Goal: Task Accomplishment & Management: Manage account settings

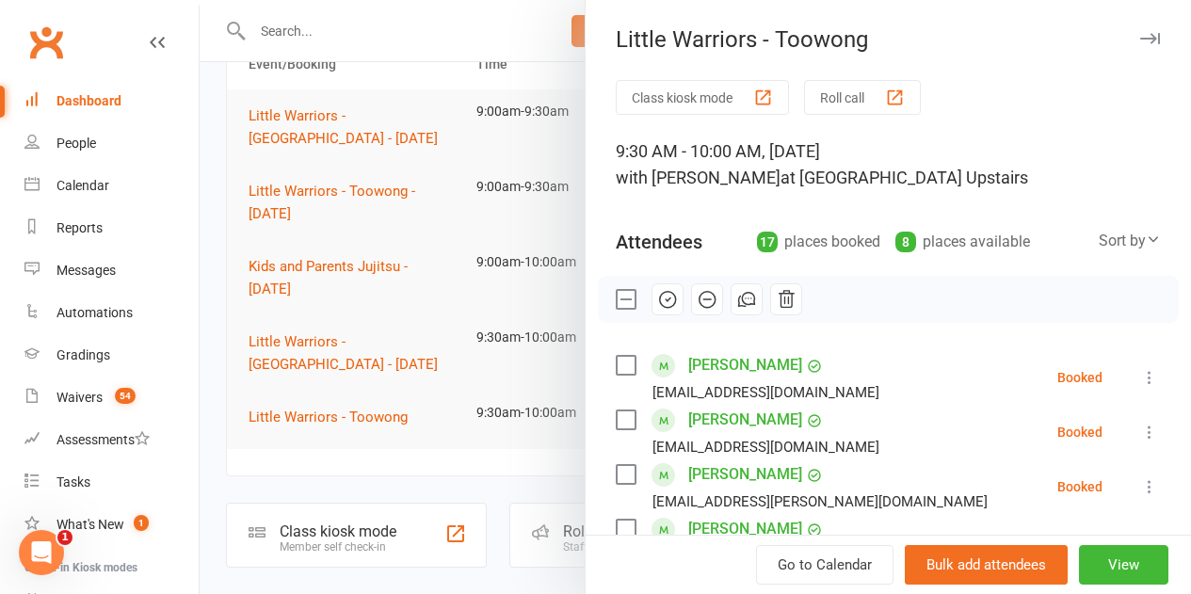
scroll to position [94, 0]
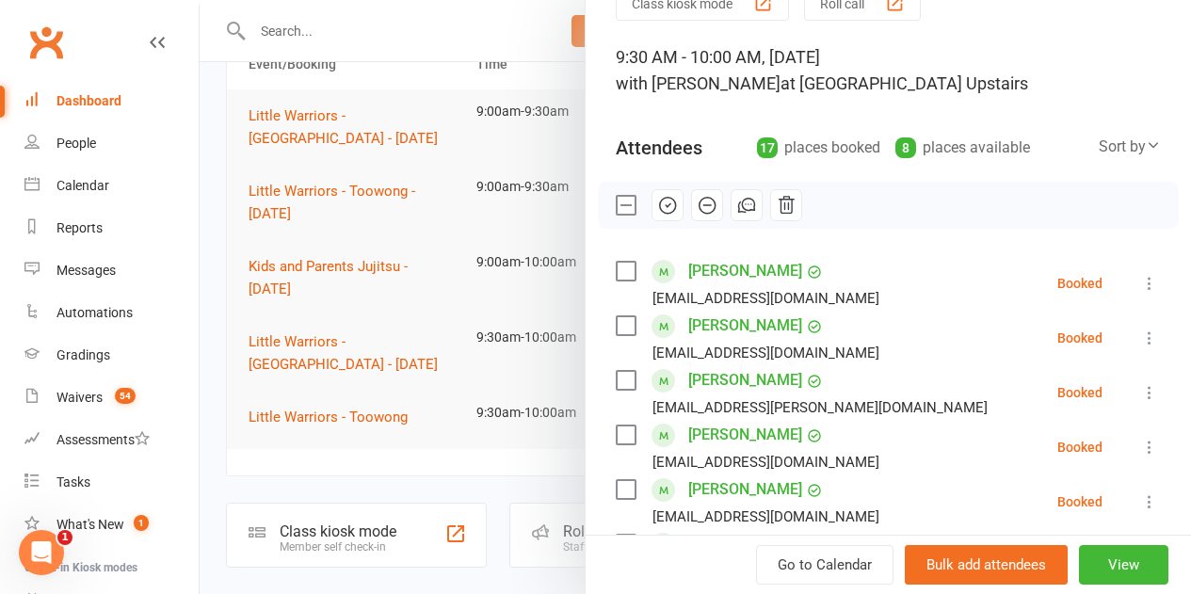
click at [615, 270] on label at bounding box center [624, 271] width 19 height 19
click at [615, 326] on label at bounding box center [624, 325] width 19 height 19
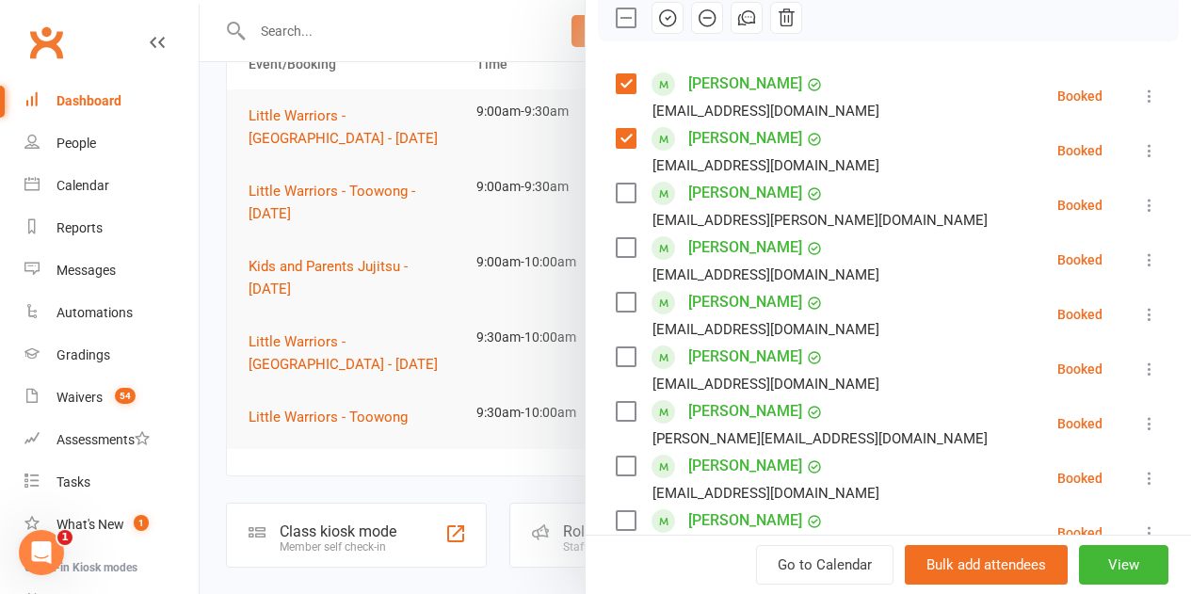
scroll to position [282, 0]
click at [615, 299] on label at bounding box center [624, 301] width 19 height 19
click at [615, 357] on label at bounding box center [624, 355] width 19 height 19
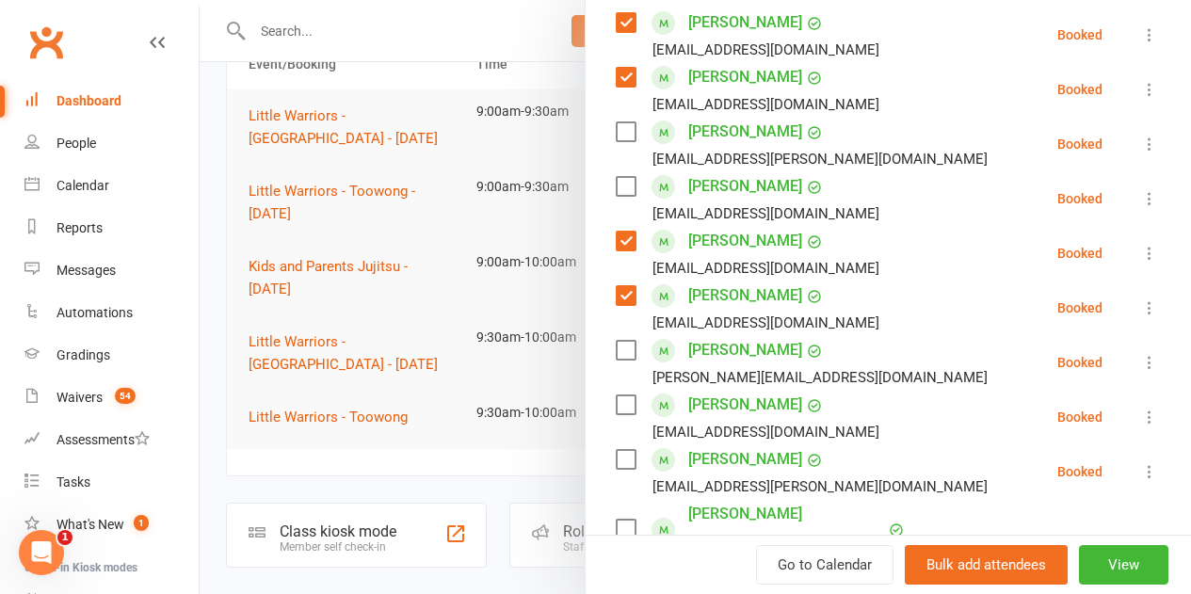
scroll to position [376, 0]
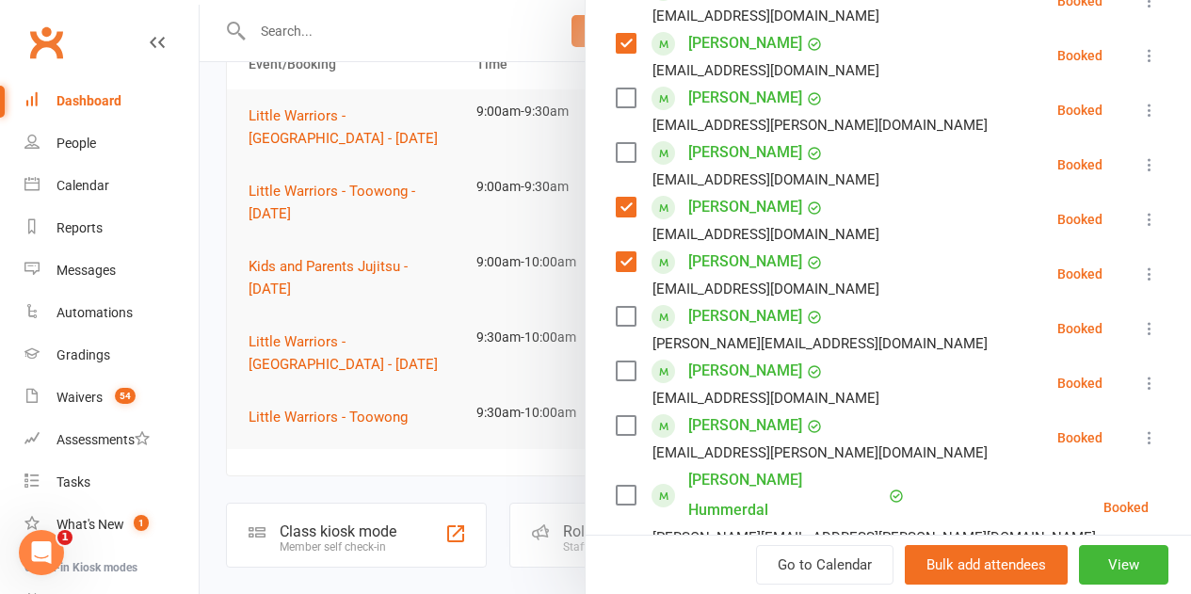
click at [615, 311] on label at bounding box center [624, 316] width 19 height 19
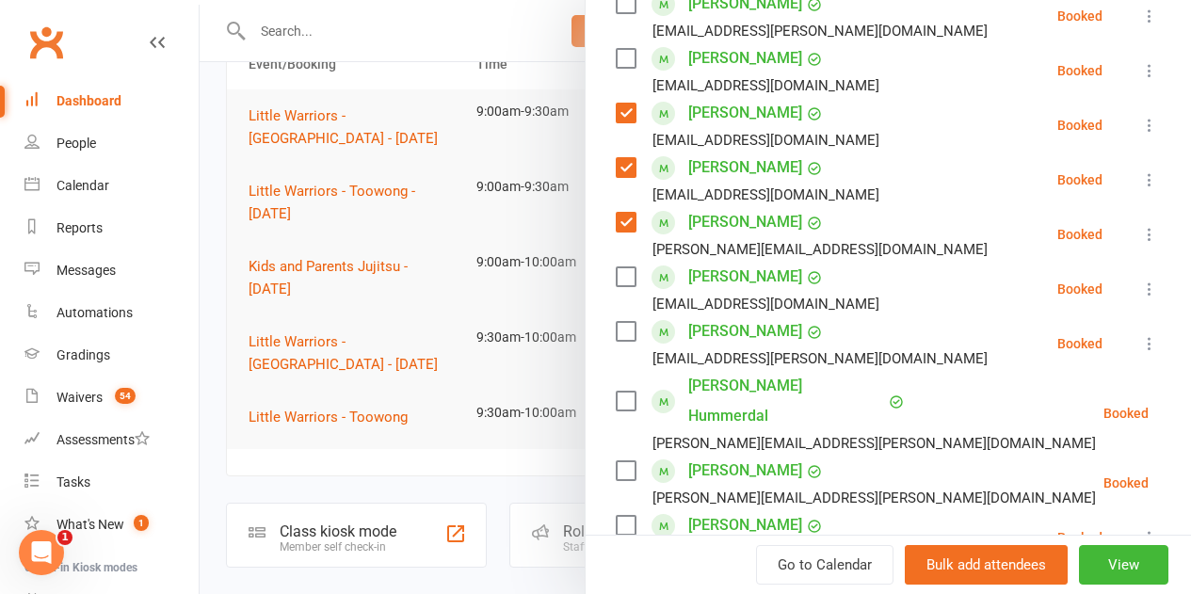
click at [615, 276] on label at bounding box center [624, 276] width 19 height 19
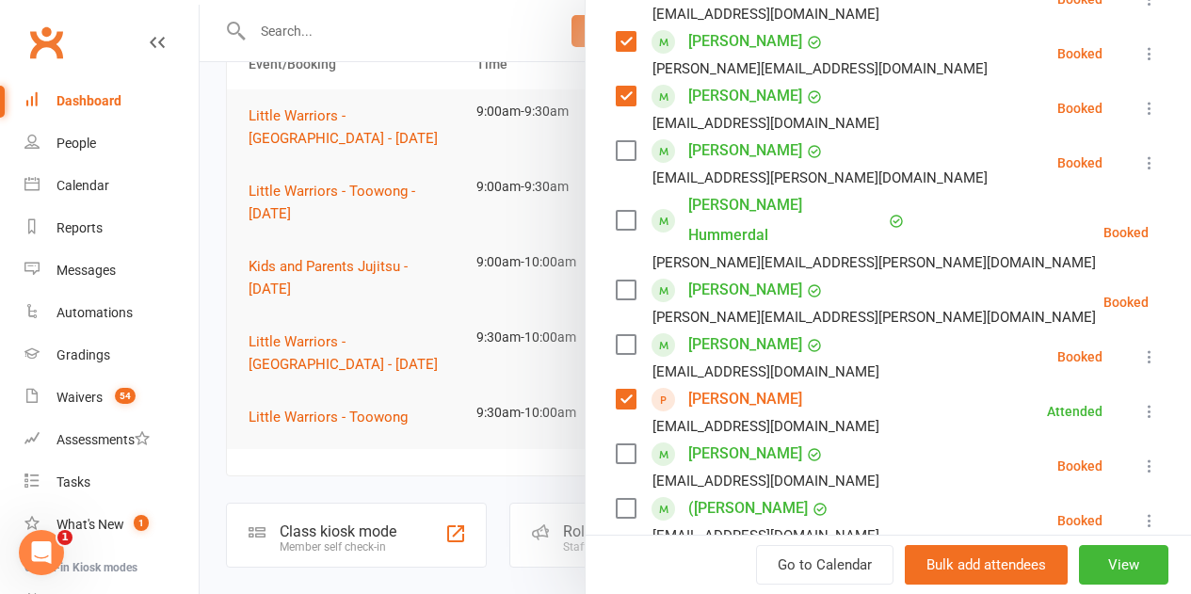
scroll to position [659, 0]
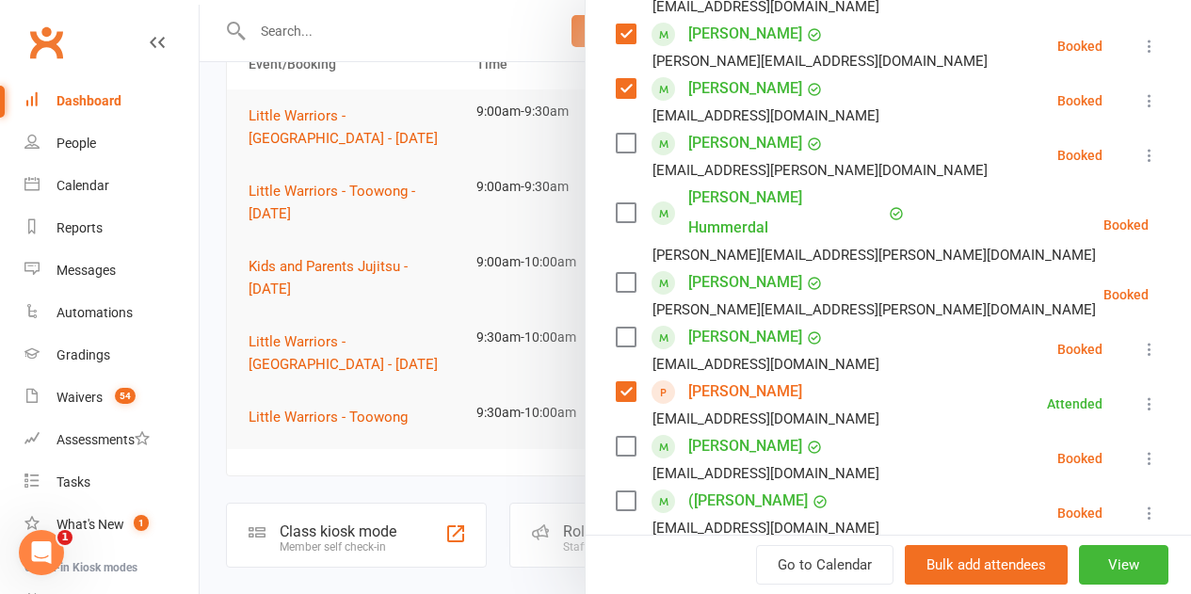
click at [615, 143] on label at bounding box center [624, 143] width 19 height 19
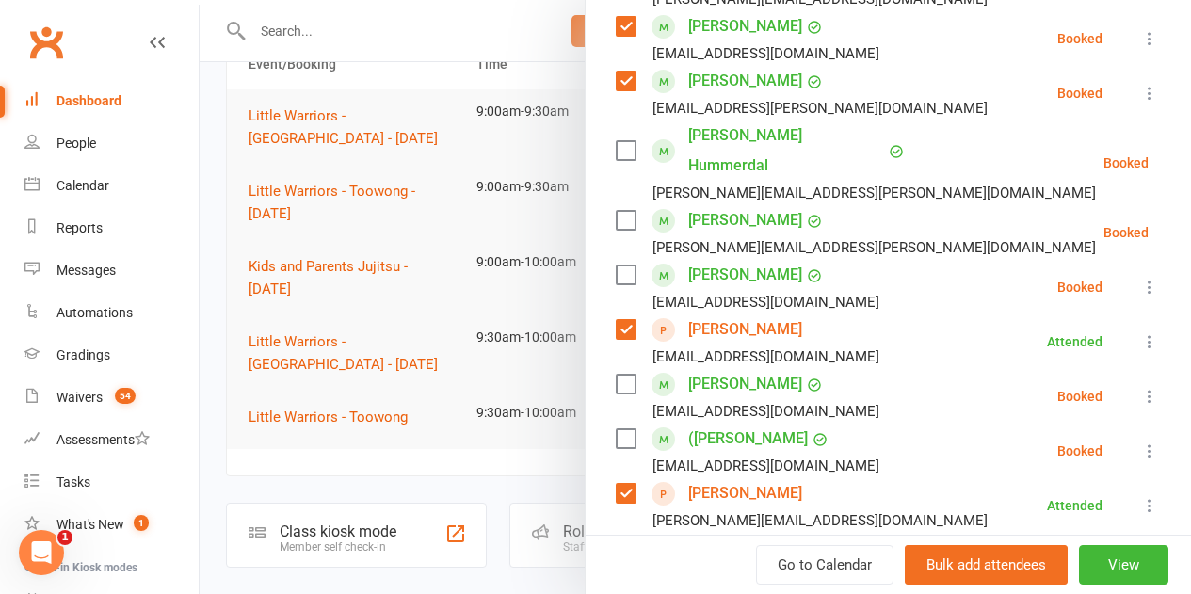
scroll to position [753, 0]
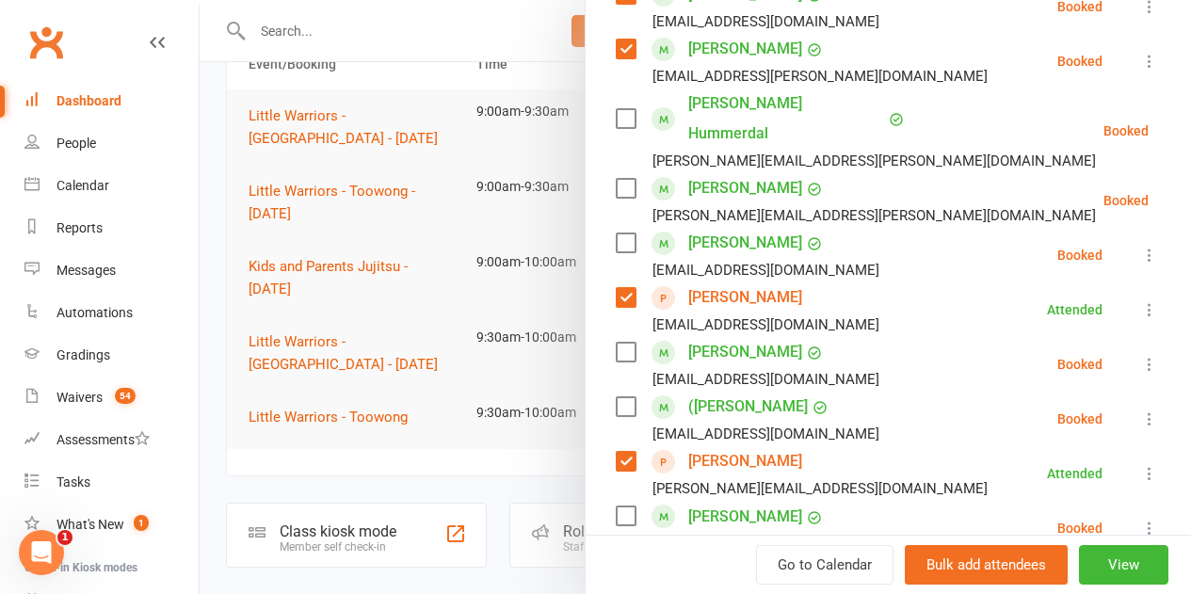
click at [615, 233] on label at bounding box center [624, 242] width 19 height 19
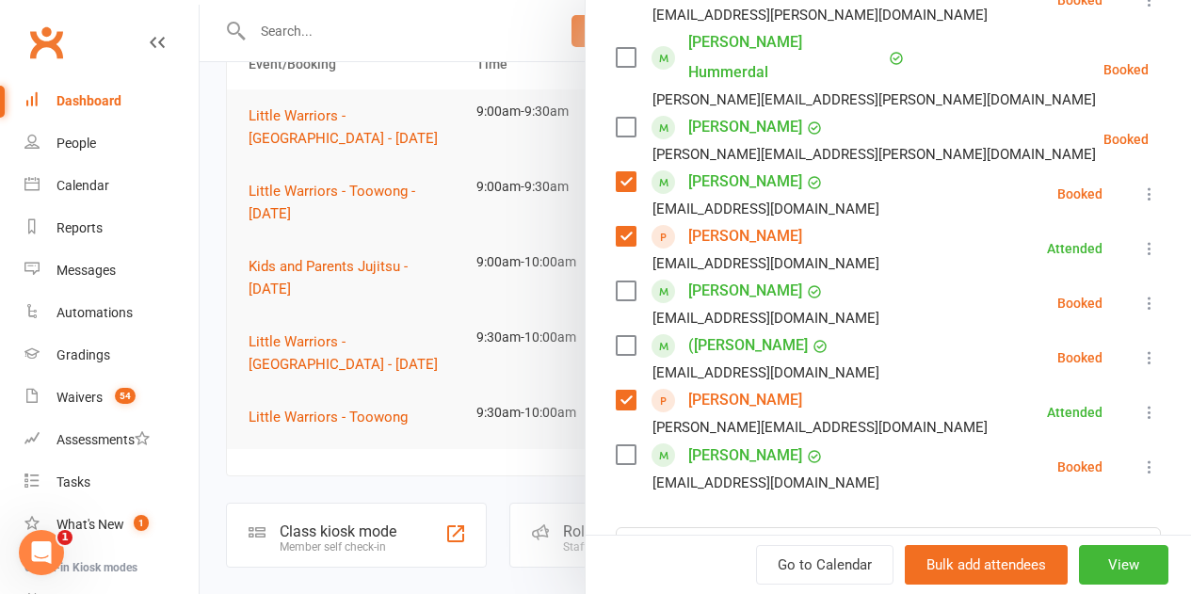
scroll to position [847, 0]
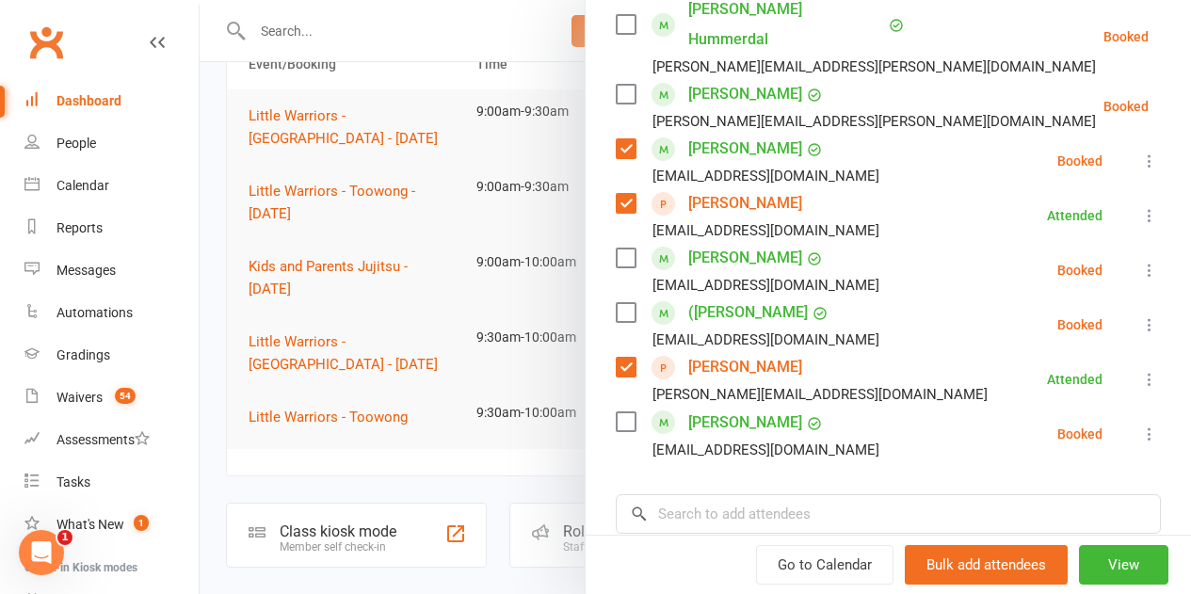
click at [615, 248] on label at bounding box center [624, 257] width 19 height 19
click at [615, 412] on label at bounding box center [624, 421] width 19 height 19
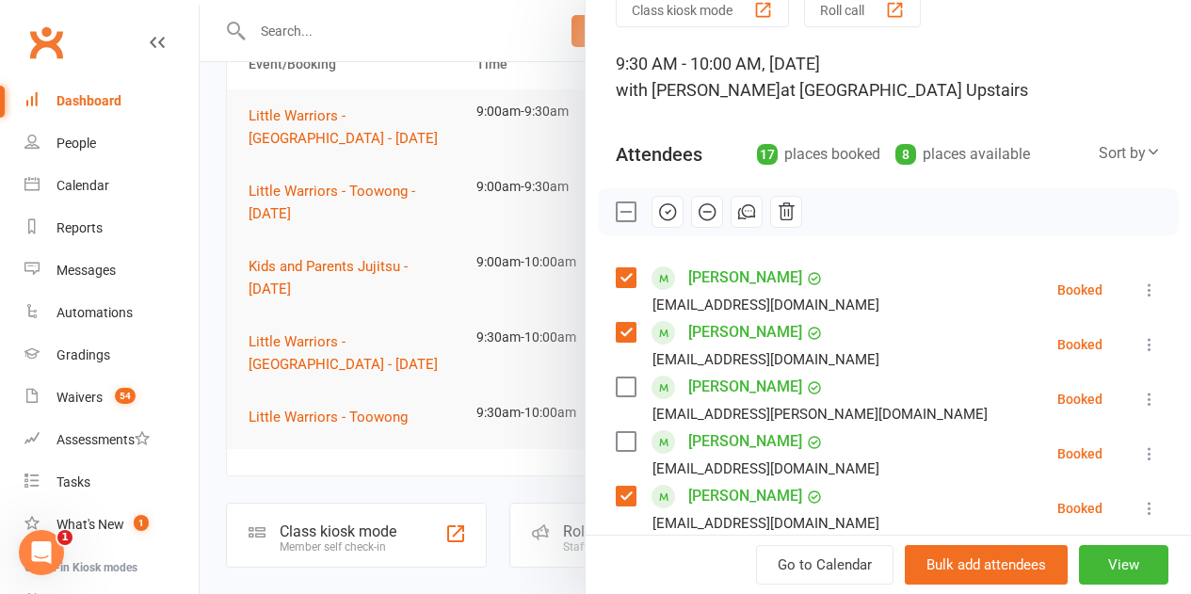
scroll to position [0, 0]
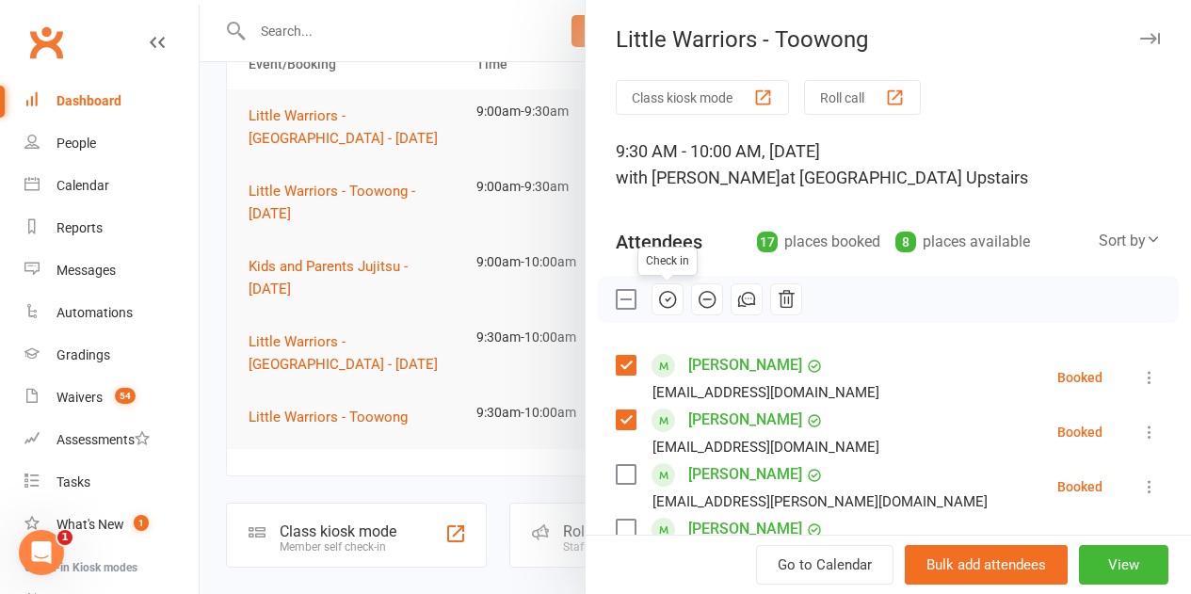
click at [657, 296] on icon "button" at bounding box center [667, 299] width 21 height 21
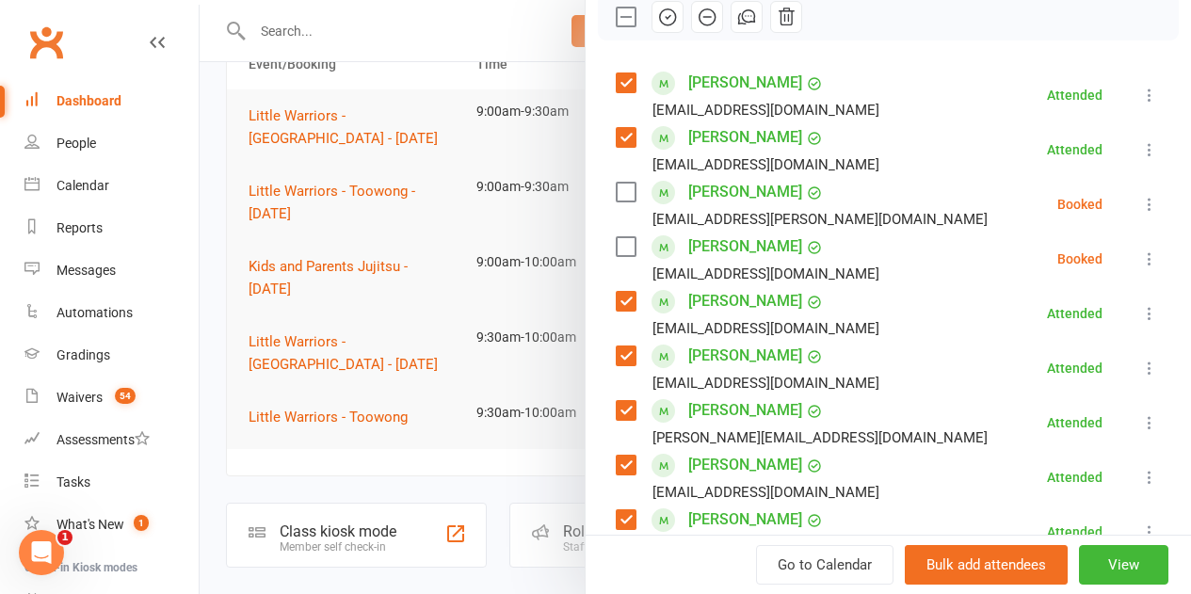
click at [617, 18] on label at bounding box center [624, 17] width 19 height 19
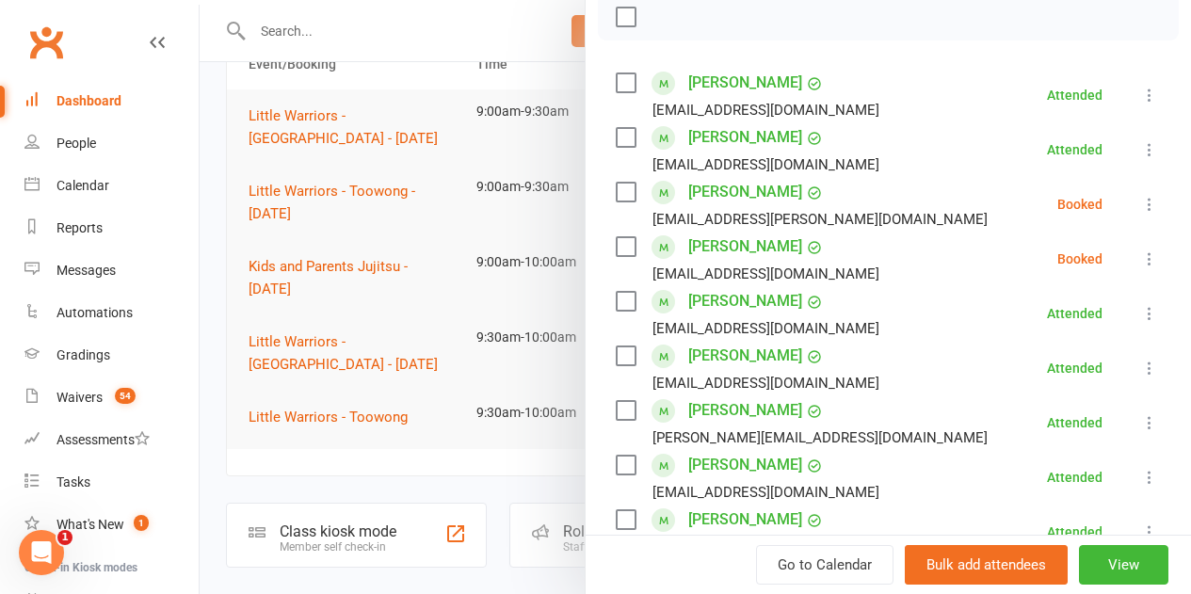
click at [615, 186] on label at bounding box center [624, 192] width 19 height 19
click at [615, 251] on label at bounding box center [624, 246] width 19 height 19
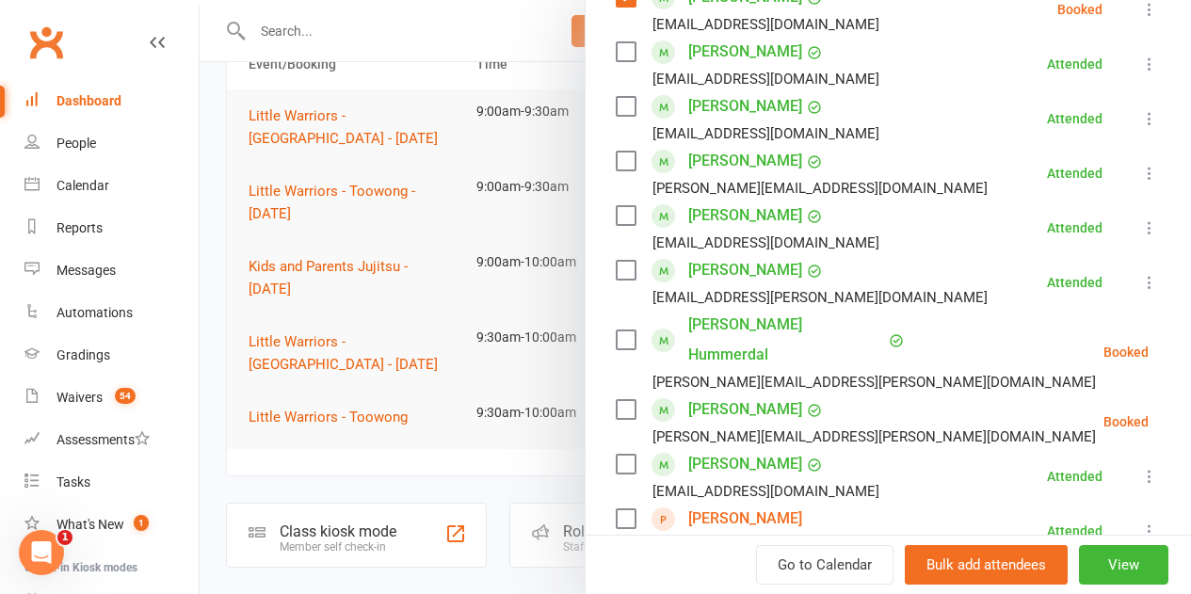
scroll to position [565, 0]
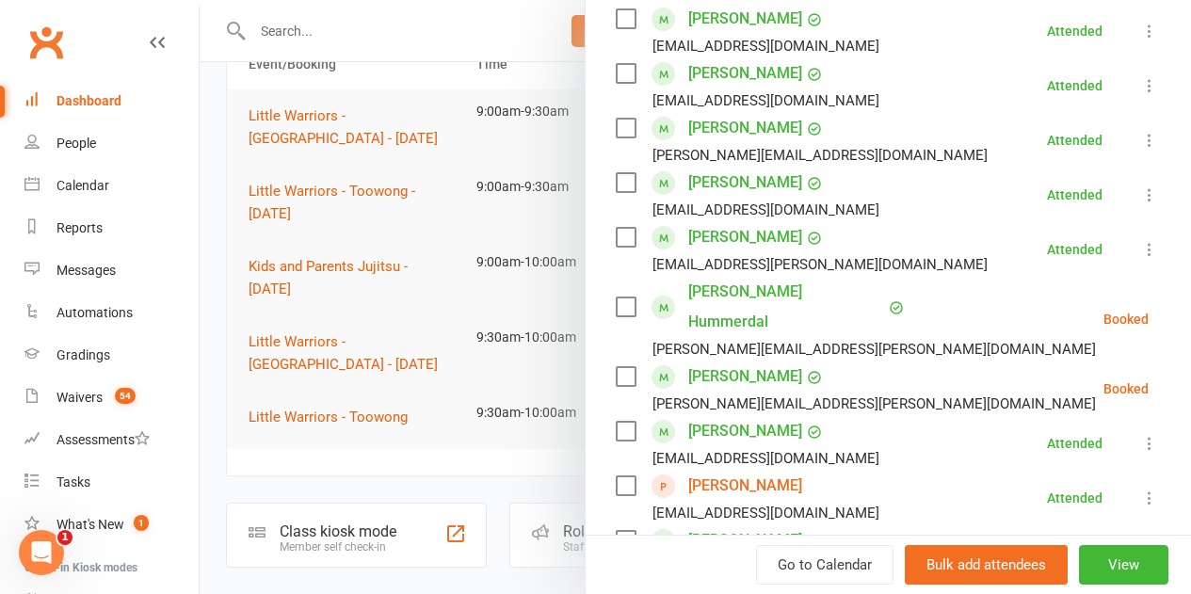
click at [615, 297] on label at bounding box center [624, 306] width 19 height 19
drag, startPoint x: 614, startPoint y: 366, endPoint x: 614, endPoint y: 339, distance: 27.3
click at [615, 361] on div "Gabriel Sanders [EMAIL_ADDRESS][PERSON_NAME][DOMAIN_NAME]" at bounding box center [858, 388] width 487 height 55
click at [615, 367] on label at bounding box center [624, 376] width 19 height 19
click at [1186, 379] on icon at bounding box center [1195, 388] width 19 height 19
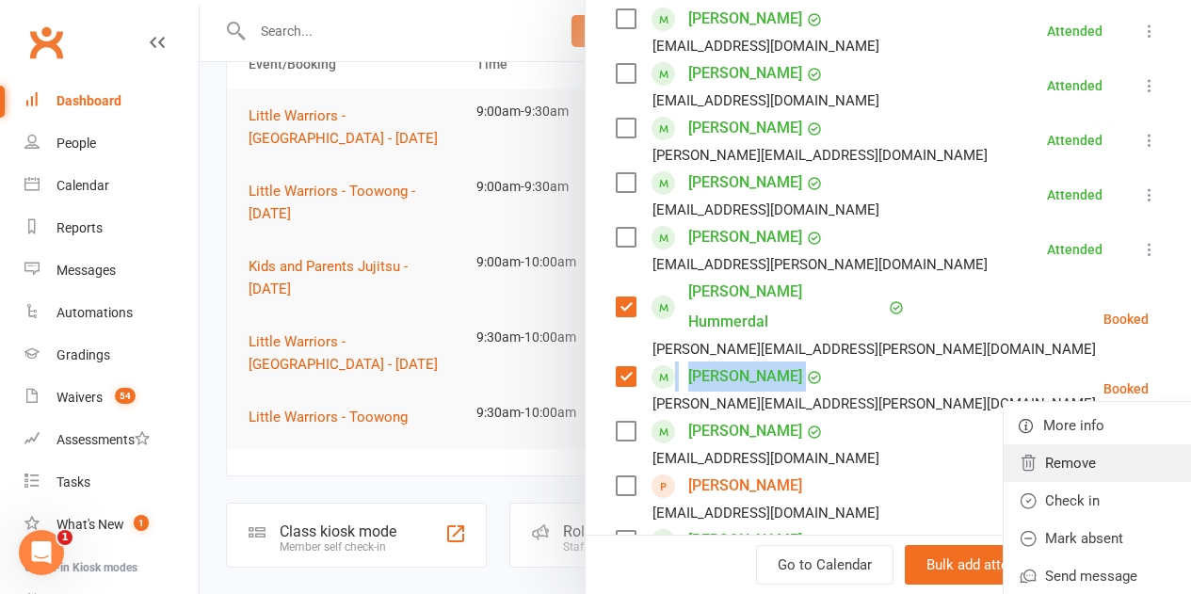
click at [1041, 444] on link "Remove" at bounding box center [1104, 463] width 202 height 38
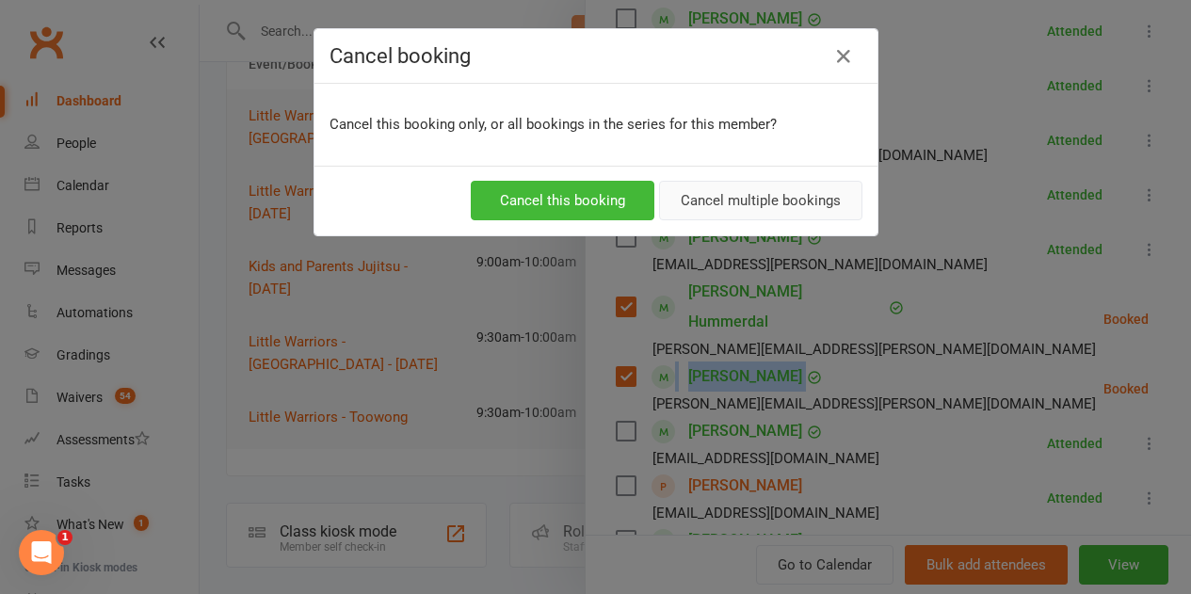
click at [765, 193] on button "Cancel multiple bookings" at bounding box center [760, 201] width 203 height 40
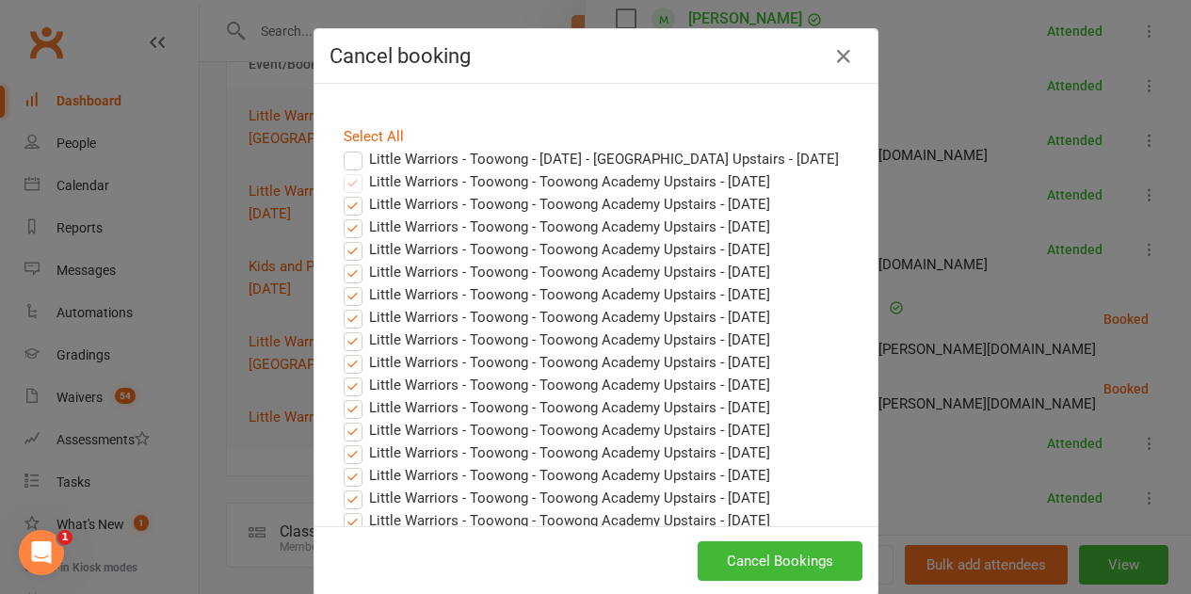
scroll to position [94, 0]
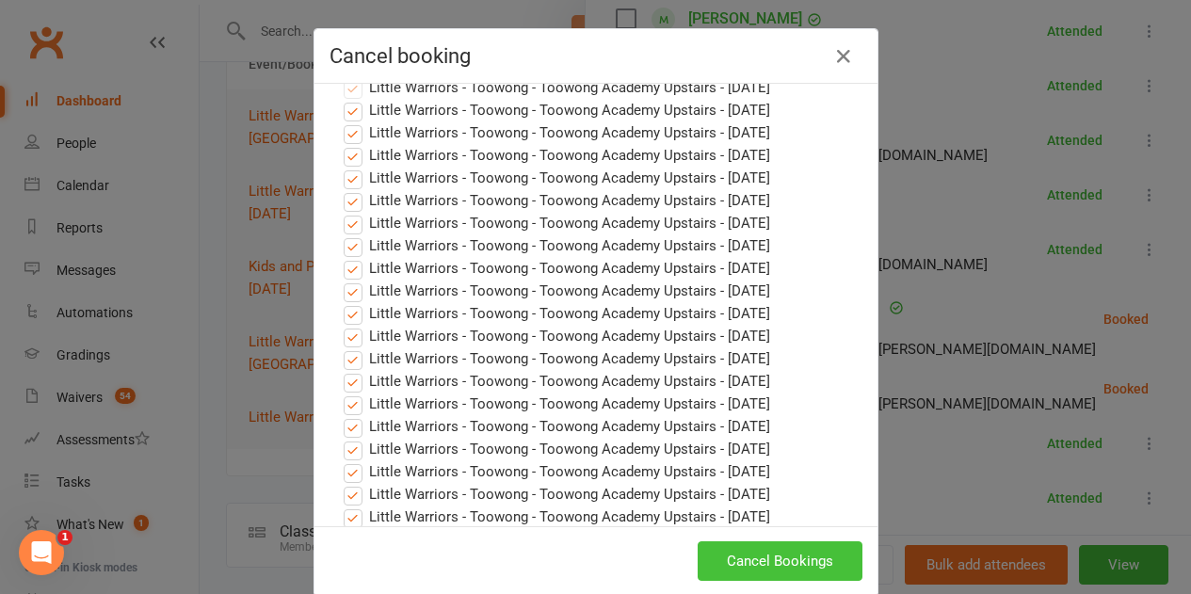
click at [759, 562] on button "Cancel Bookings" at bounding box center [779, 561] width 165 height 40
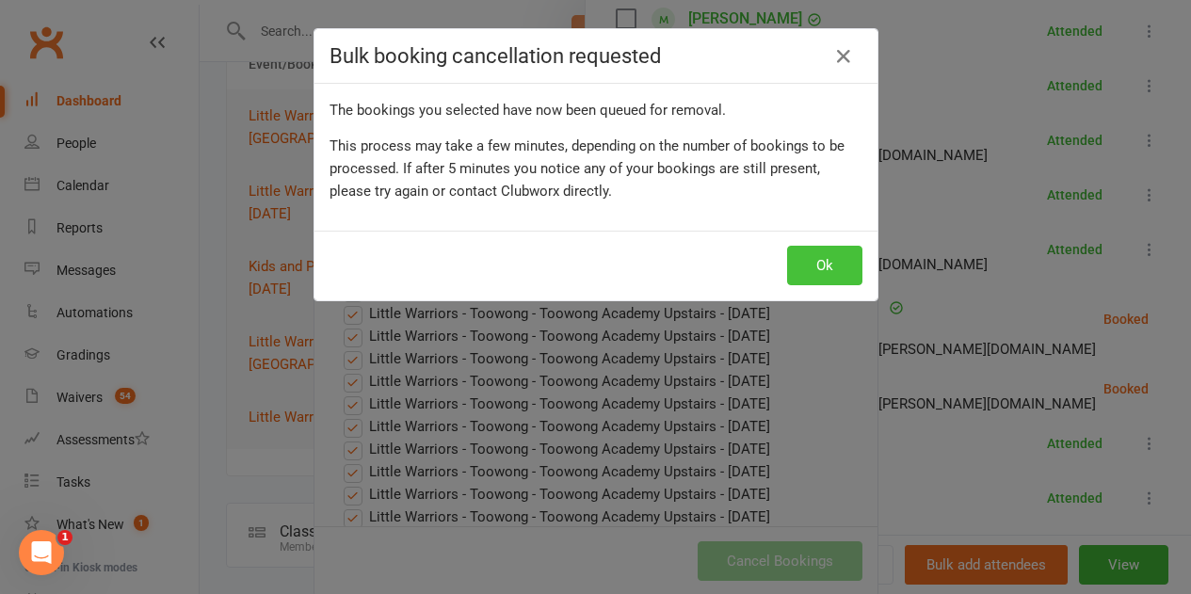
click at [816, 268] on button "Ok" at bounding box center [824, 266] width 75 height 40
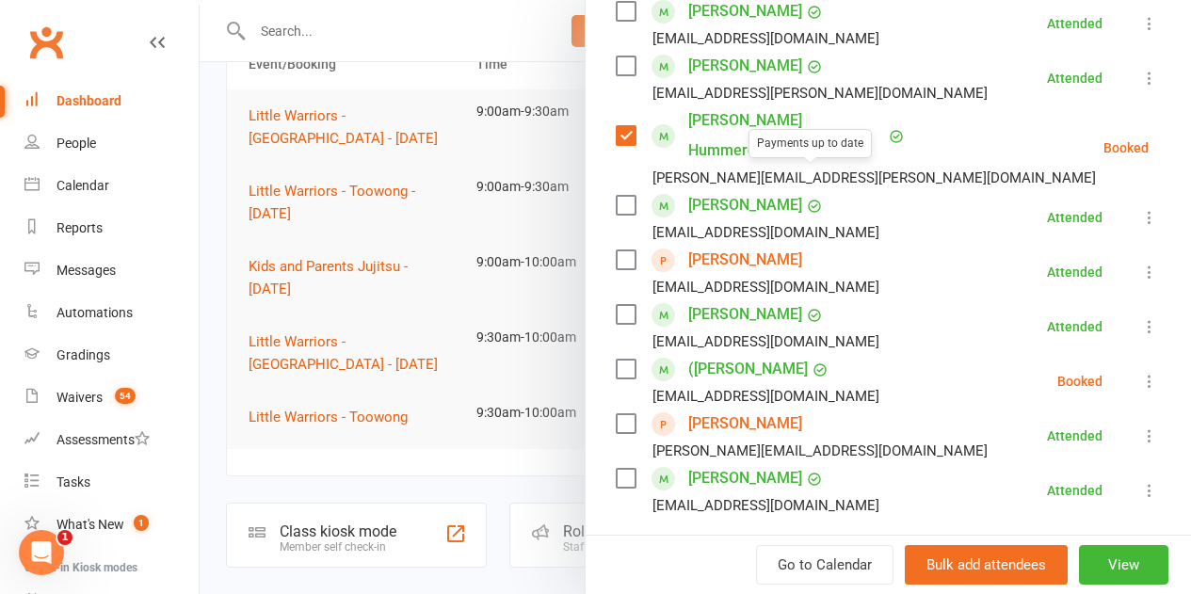
scroll to position [753, 0]
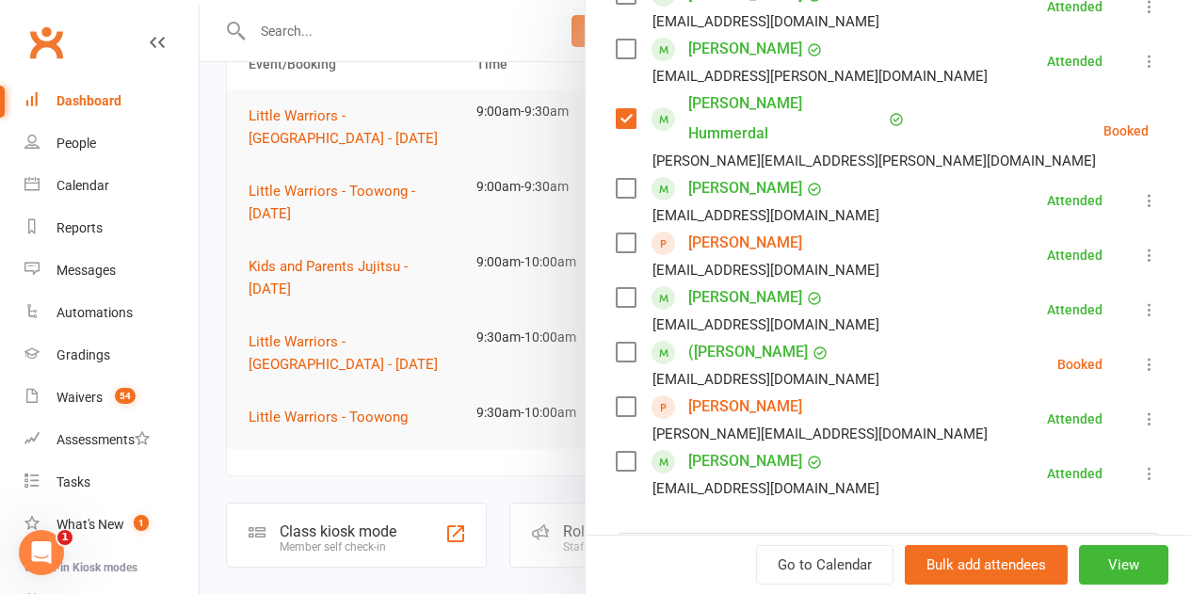
click at [1140, 355] on icon at bounding box center [1149, 364] width 19 height 19
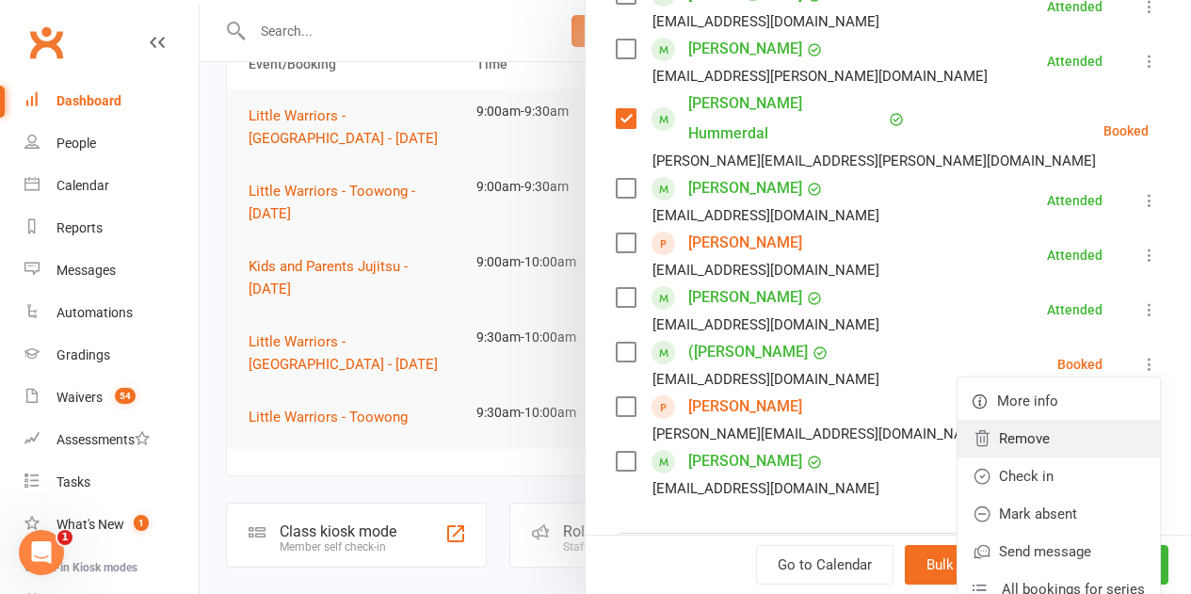
click at [993, 420] on link "Remove" at bounding box center [1058, 439] width 202 height 38
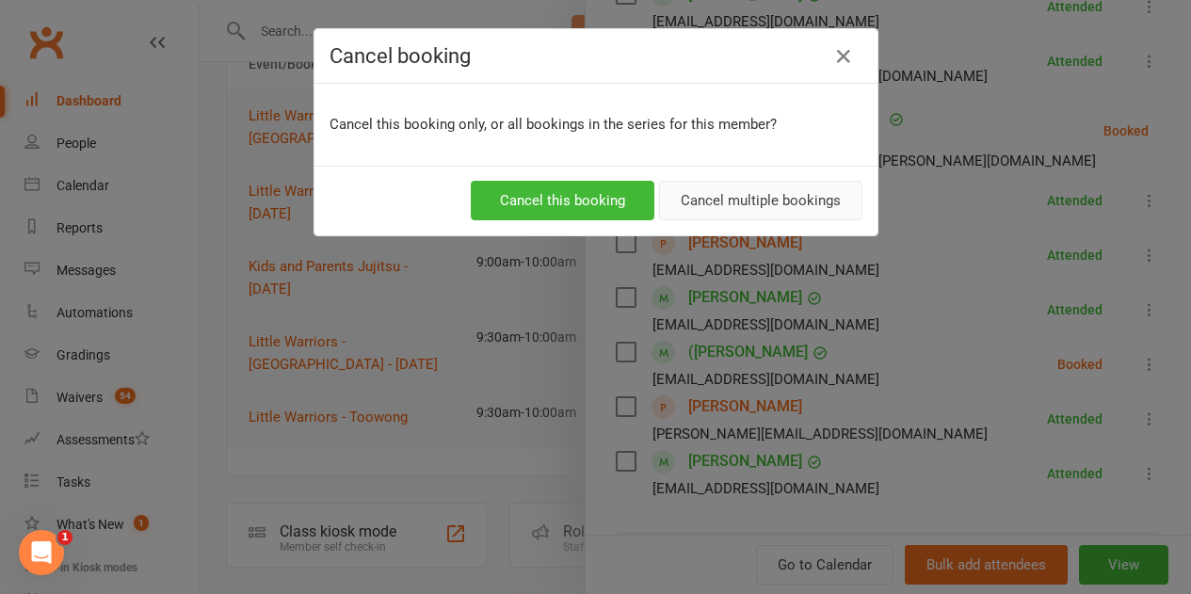
click at [768, 194] on button "Cancel multiple bookings" at bounding box center [760, 201] width 203 height 40
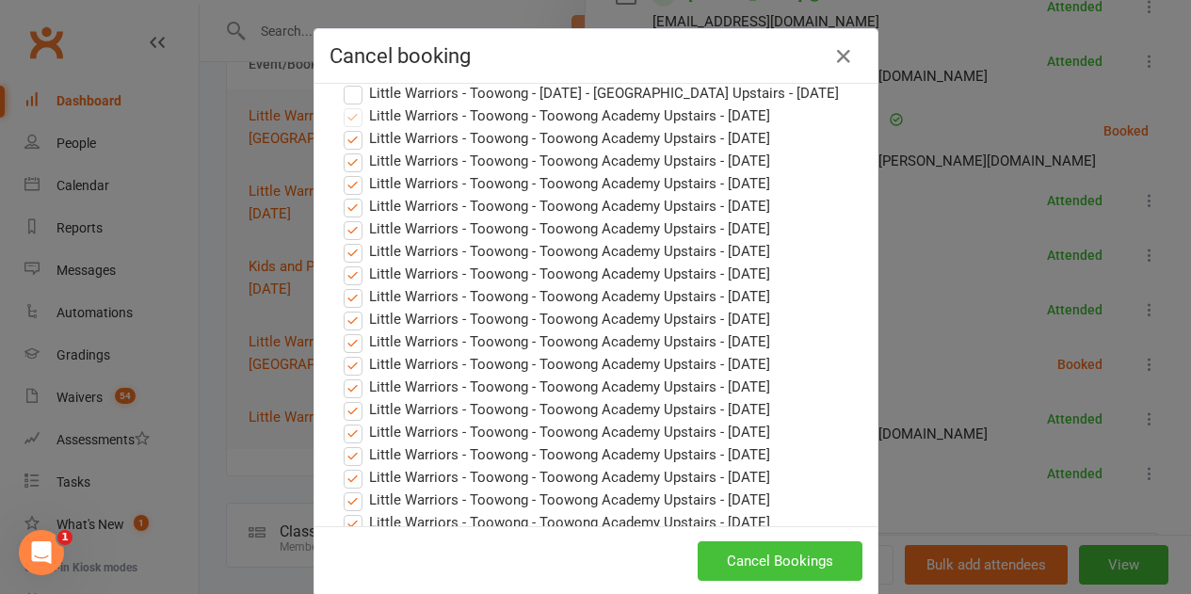
scroll to position [94, 0]
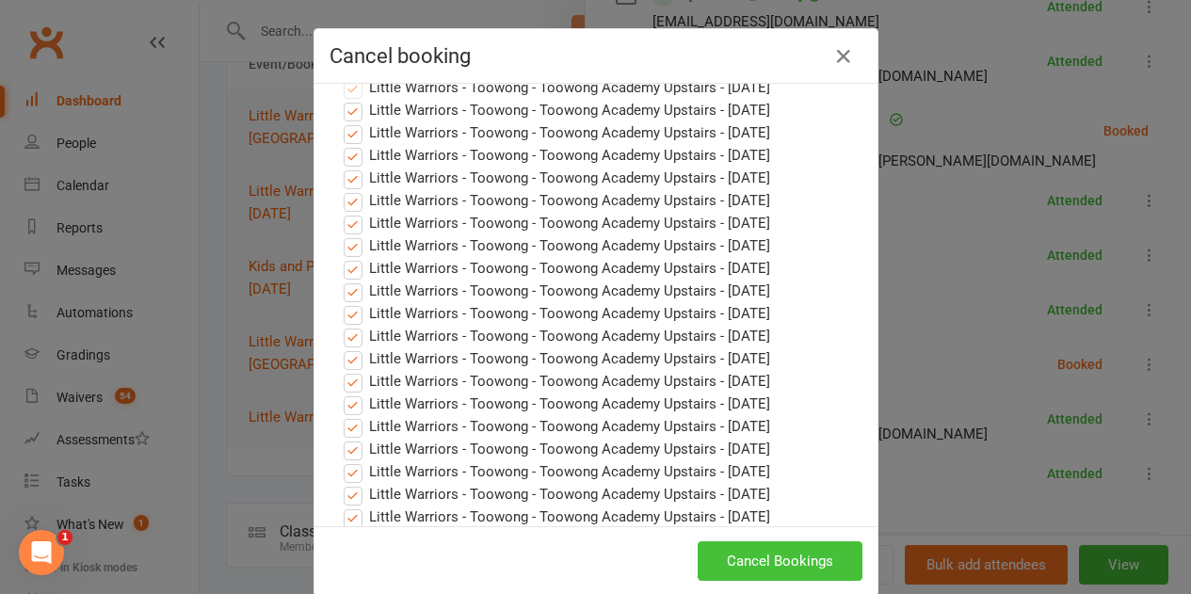
click at [764, 559] on button "Cancel Bookings" at bounding box center [779, 561] width 165 height 40
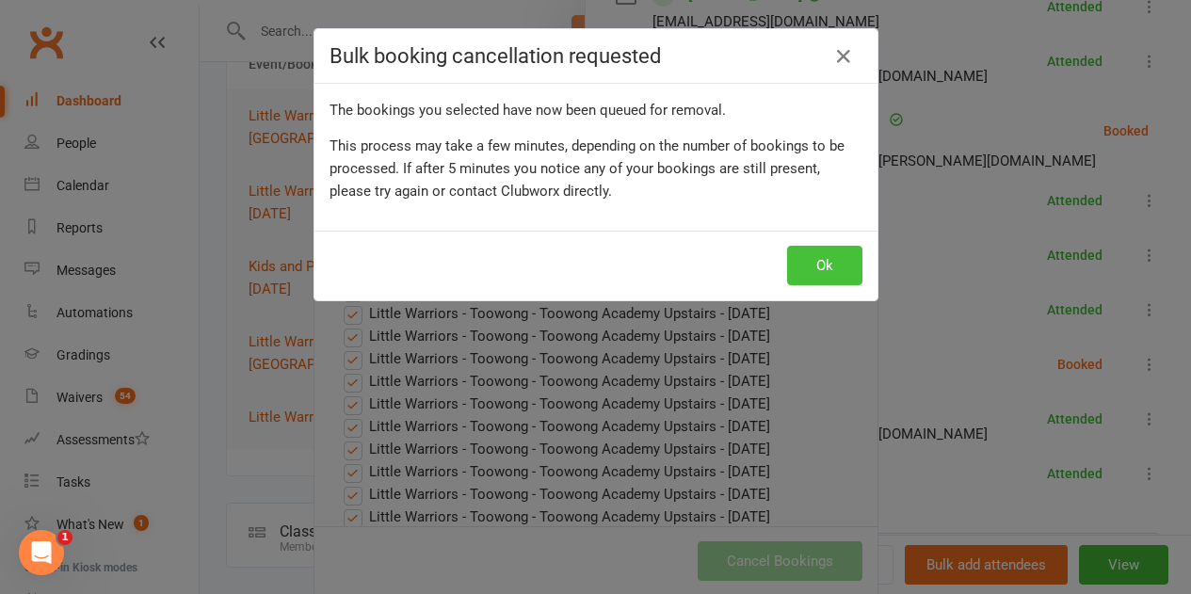
click at [832, 267] on button "Ok" at bounding box center [824, 266] width 75 height 40
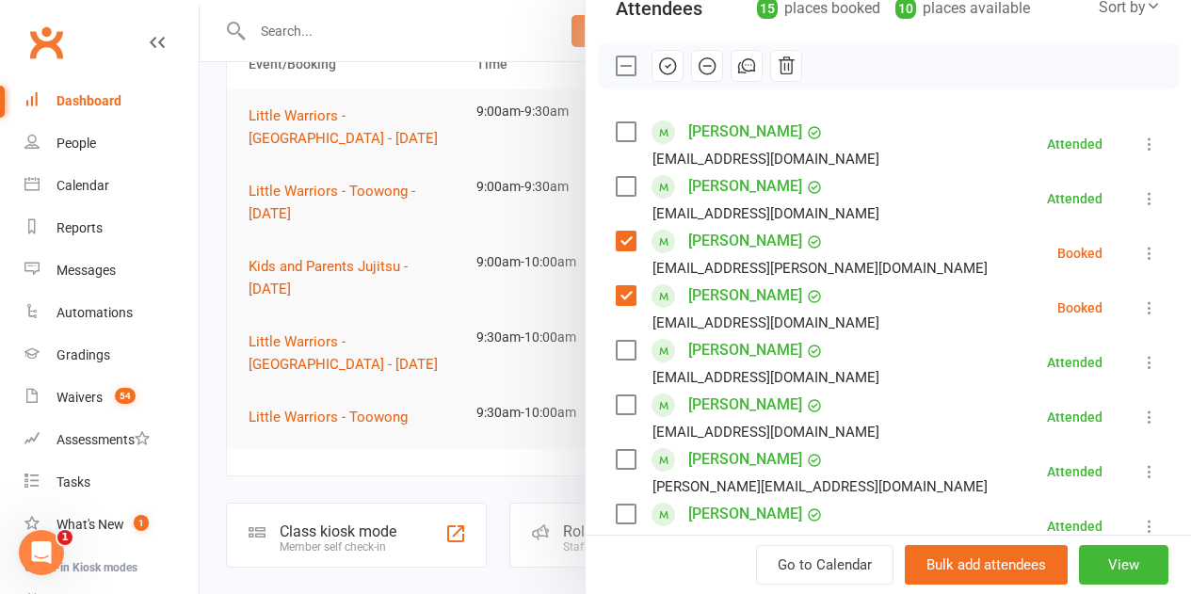
scroll to position [188, 0]
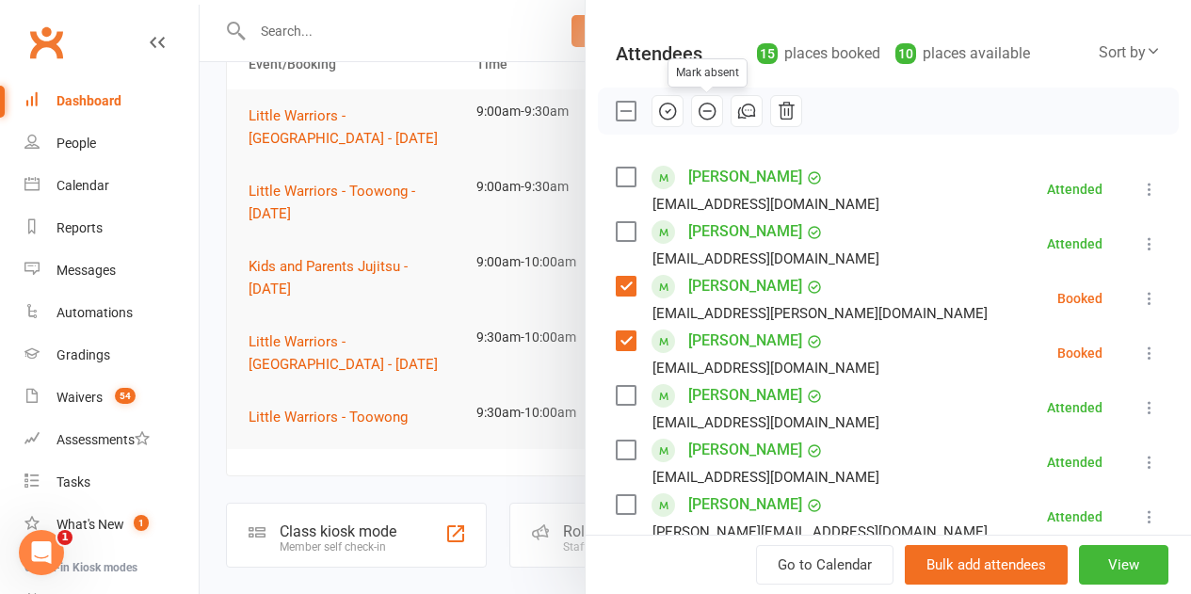
drag, startPoint x: 697, startPoint y: 111, endPoint x: 693, endPoint y: 69, distance: 42.6
click at [697, 111] on icon "button" at bounding box center [706, 111] width 21 height 21
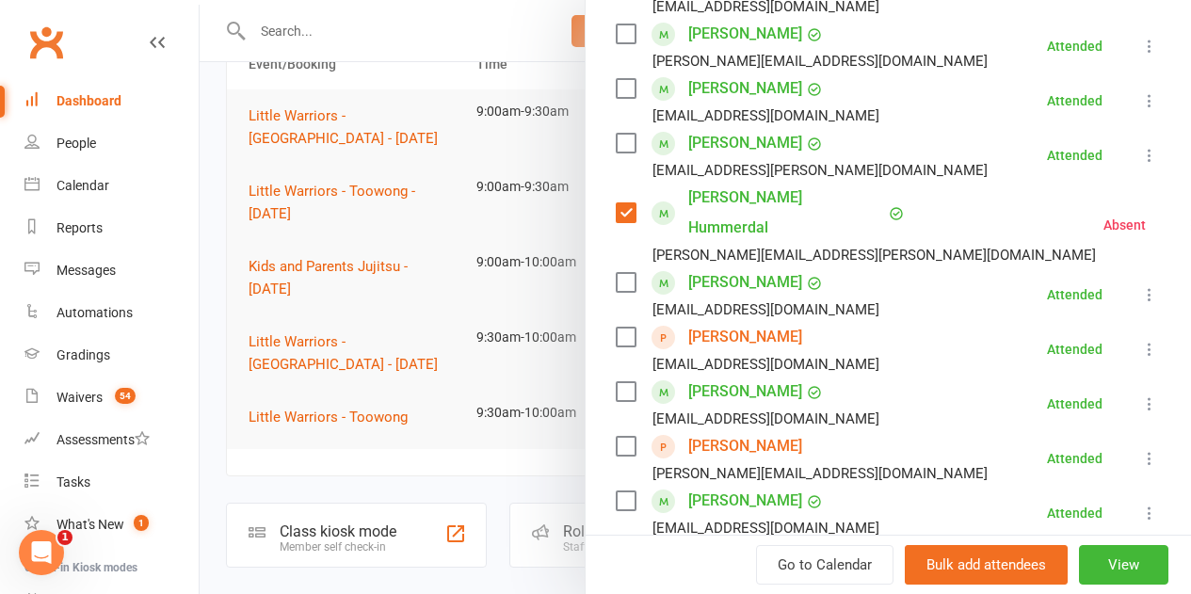
scroll to position [753, 0]
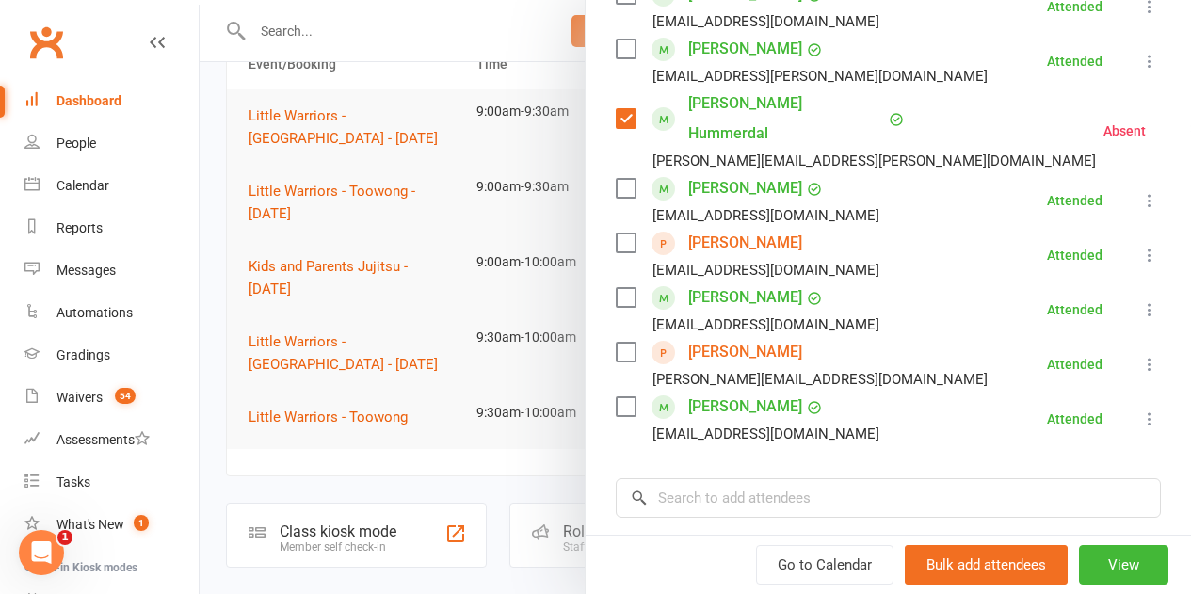
click at [416, 295] on div at bounding box center [695, 297] width 991 height 594
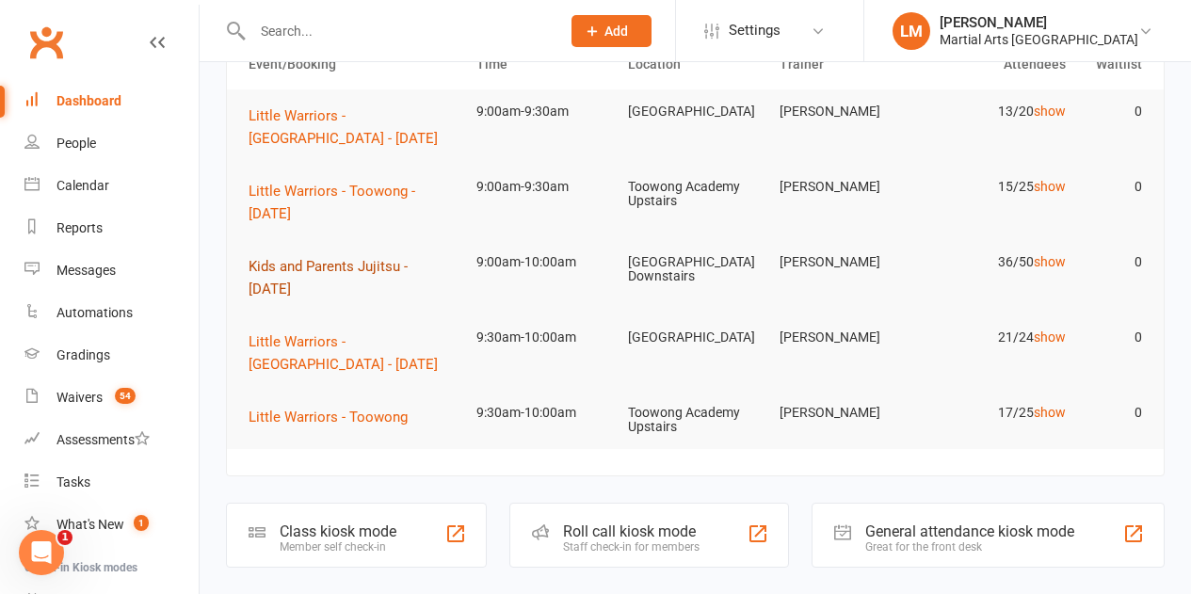
click at [341, 264] on span "Kids and Parents Jujitsu - [DATE]" at bounding box center [327, 278] width 159 height 40
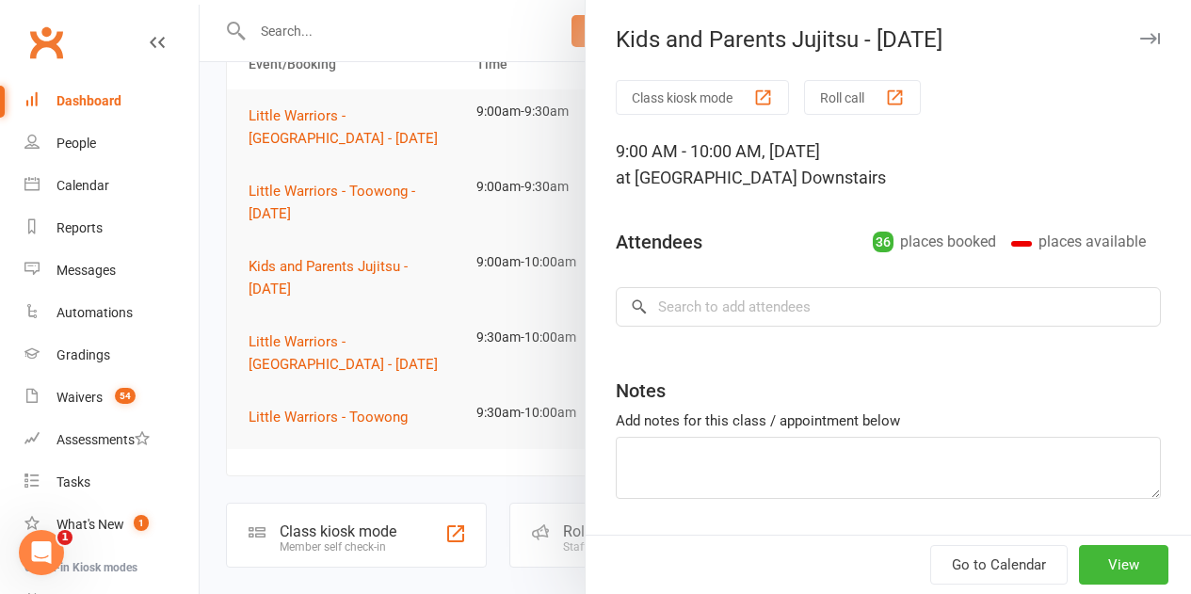
click at [374, 350] on div at bounding box center [695, 297] width 991 height 594
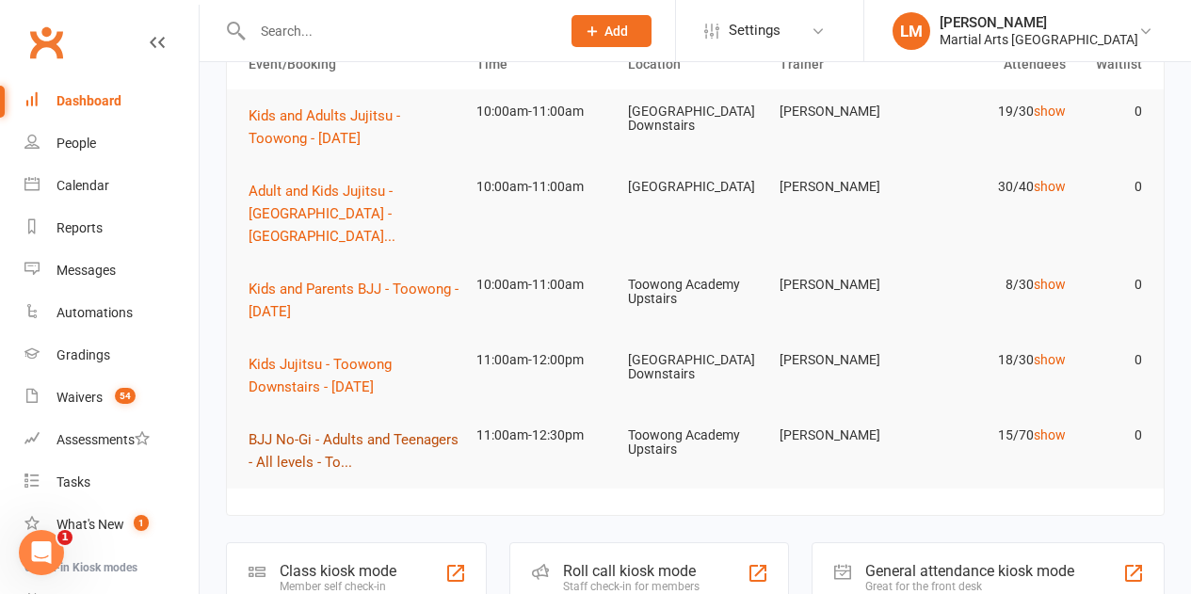
click at [387, 431] on span "BJJ No-Gi - Adults and Teenagers - All levels - To..." at bounding box center [353, 451] width 210 height 40
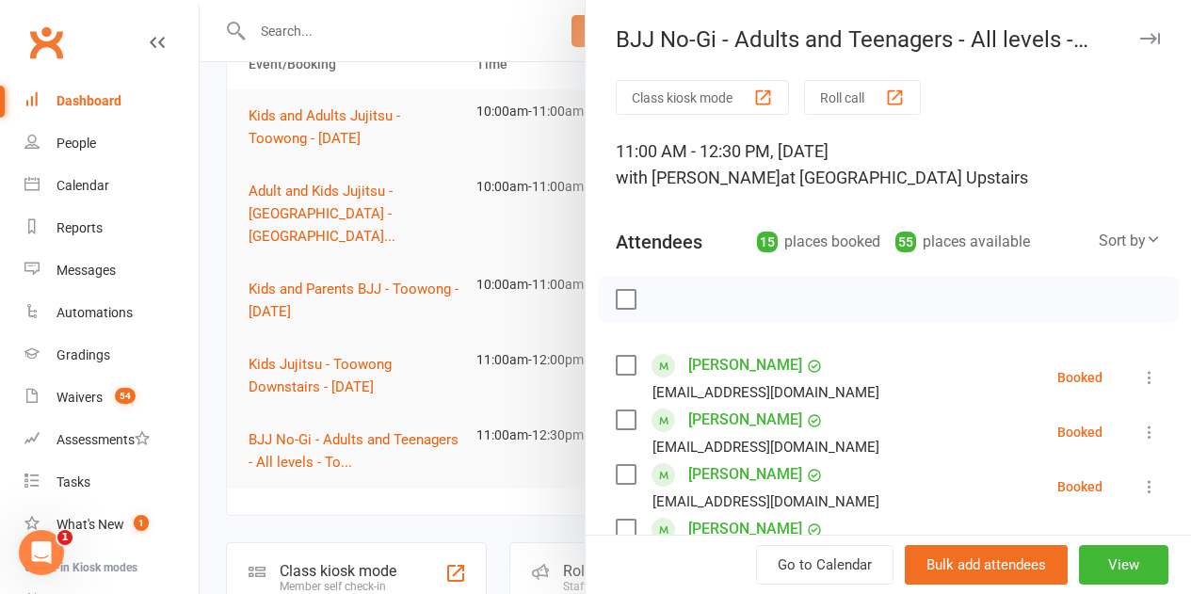
drag, startPoint x: 343, startPoint y: 379, endPoint x: 362, endPoint y: 369, distance: 22.3
click at [345, 379] on div at bounding box center [695, 297] width 991 height 594
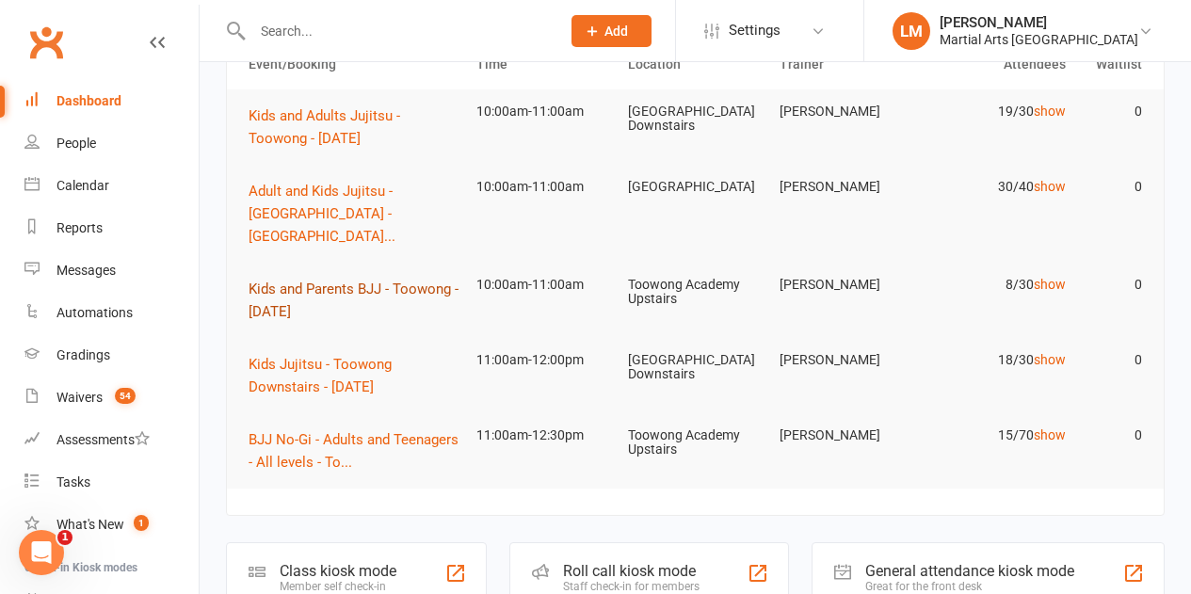
click at [356, 280] on span "Kids and Parents BJJ - Toowong - Saturday" at bounding box center [353, 300] width 210 height 40
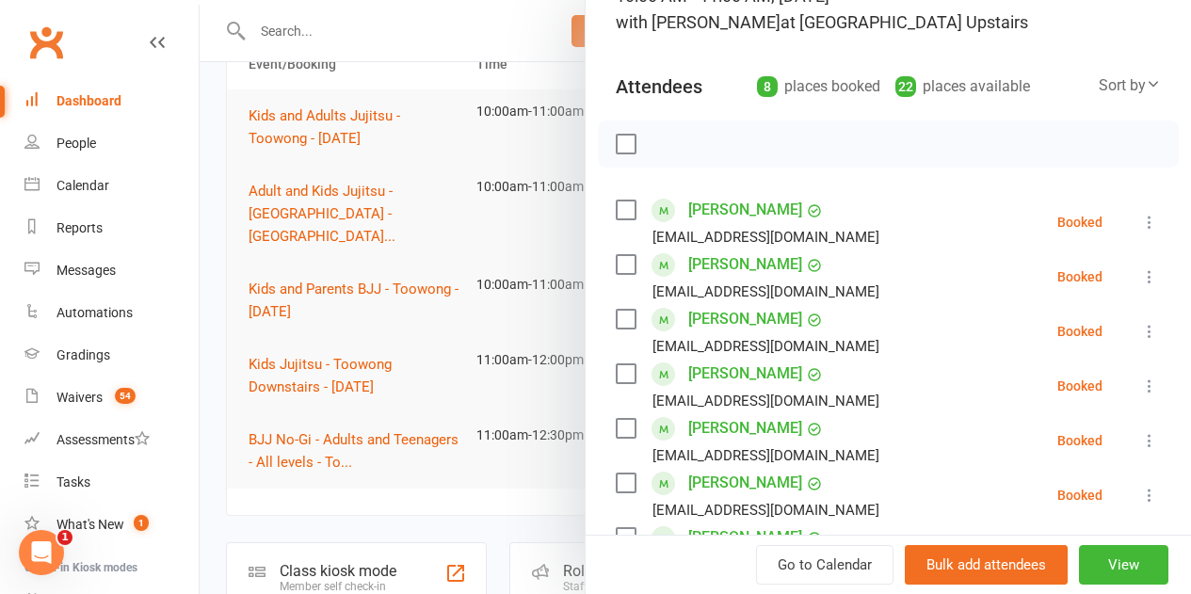
scroll to position [188, 0]
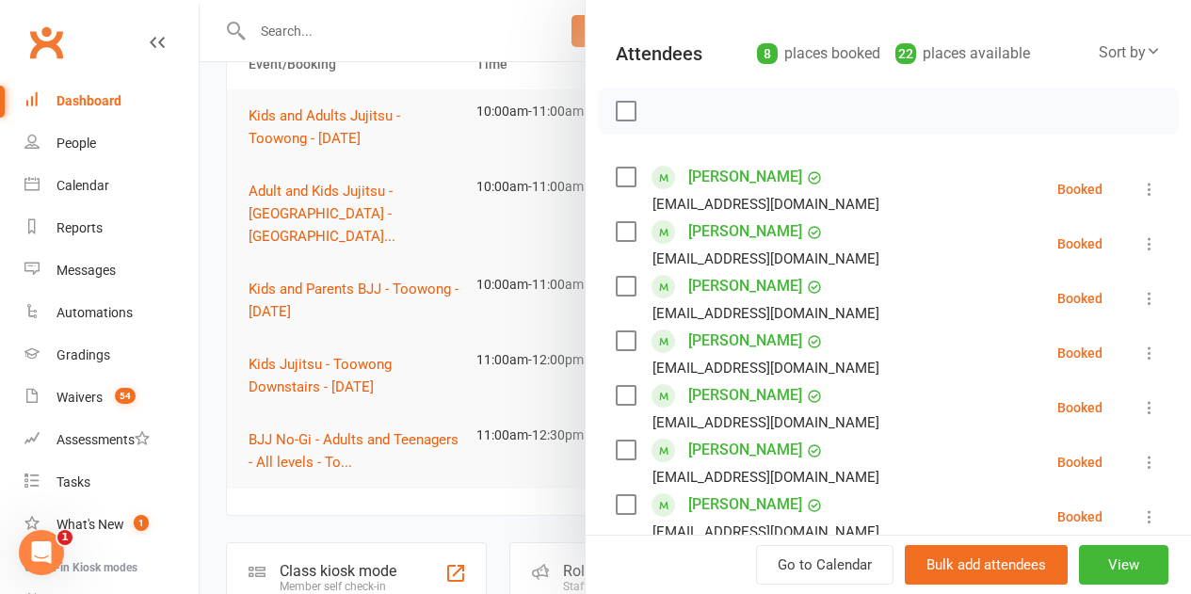
drag, startPoint x: 616, startPoint y: 174, endPoint x: 616, endPoint y: 187, distance: 13.2
click at [616, 174] on label at bounding box center [624, 177] width 19 height 19
click at [615, 287] on label at bounding box center [624, 286] width 19 height 19
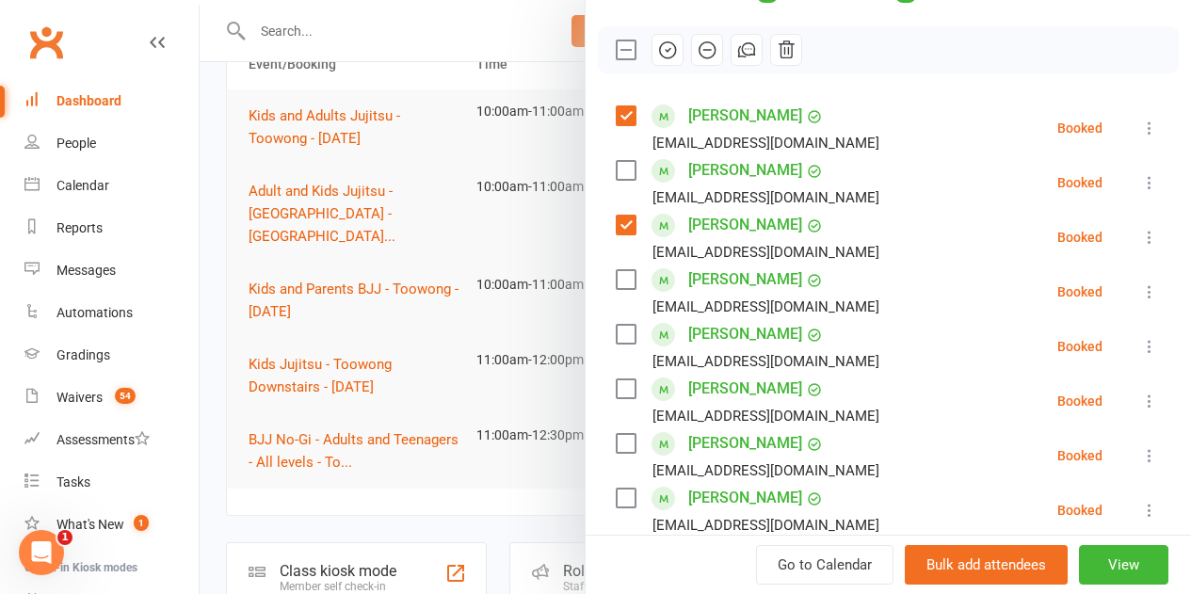
scroll to position [282, 0]
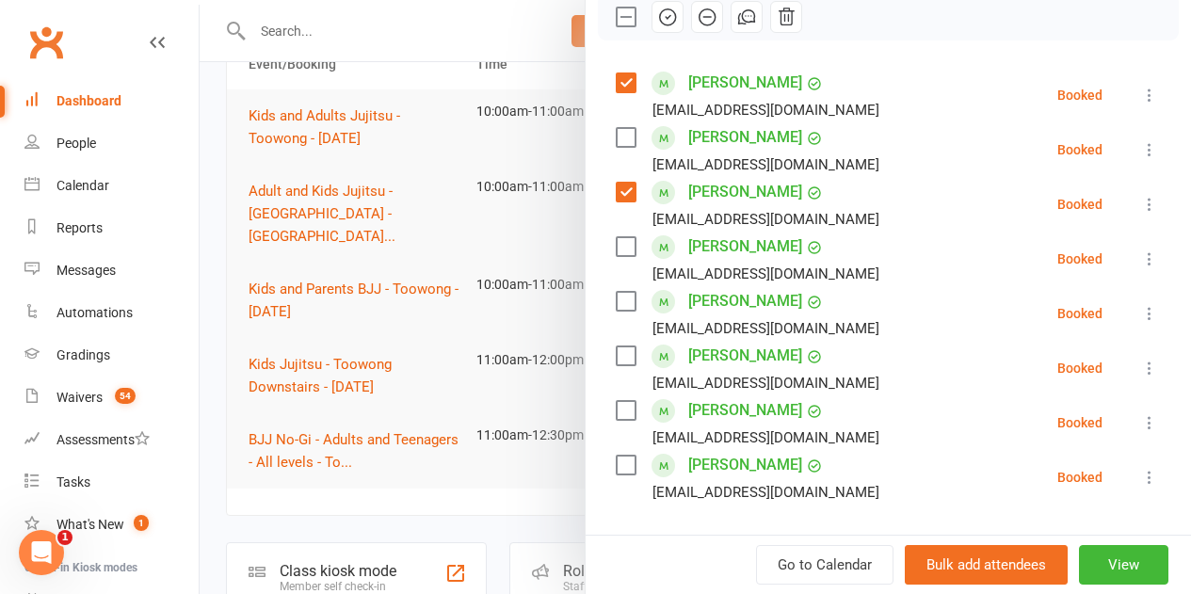
click at [615, 402] on label at bounding box center [624, 410] width 19 height 19
click at [615, 461] on label at bounding box center [624, 465] width 19 height 19
click at [657, 13] on icon "button" at bounding box center [667, 17] width 21 height 21
click at [615, 14] on label at bounding box center [624, 17] width 19 height 19
click at [615, 139] on label at bounding box center [624, 137] width 19 height 19
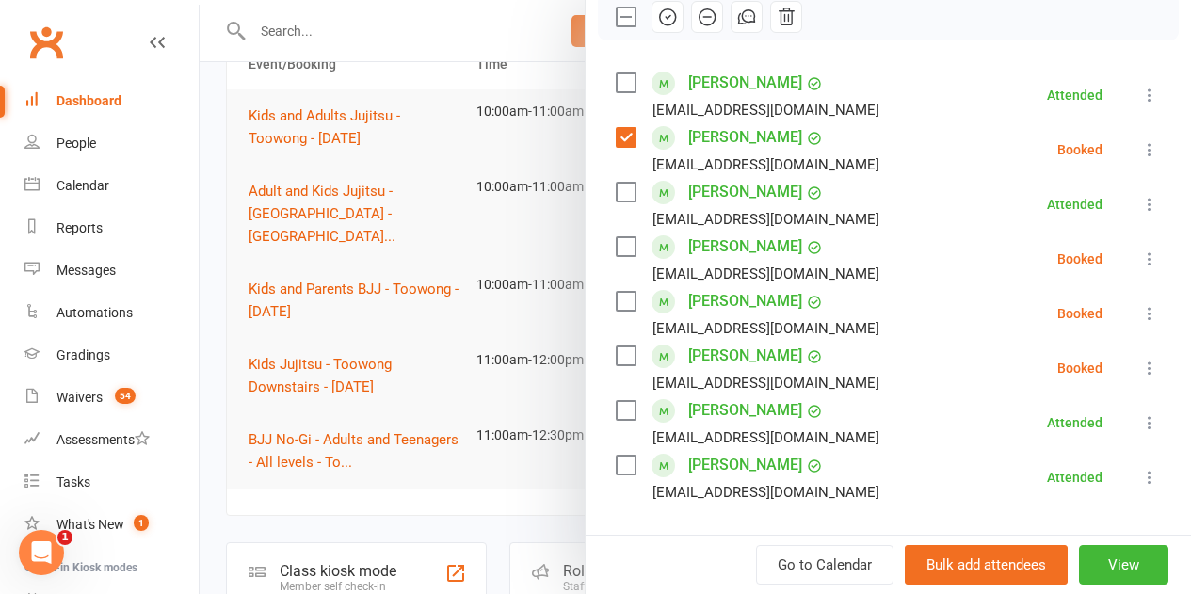
click at [615, 243] on label at bounding box center [624, 246] width 19 height 19
click at [615, 304] on label at bounding box center [624, 301] width 19 height 19
click at [599, 355] on div "Class kiosk mode Roll call 10:00 AM - 11:00 AM, Saturday, September, 13, 2025 w…" at bounding box center [887, 320] width 605 height 1045
click at [623, 358] on div "Dane Sebestyen tzubrinich@outlook.com" at bounding box center [750, 368] width 271 height 55
drag, startPoint x: 620, startPoint y: 356, endPoint x: 615, endPoint y: 346, distance: 10.5
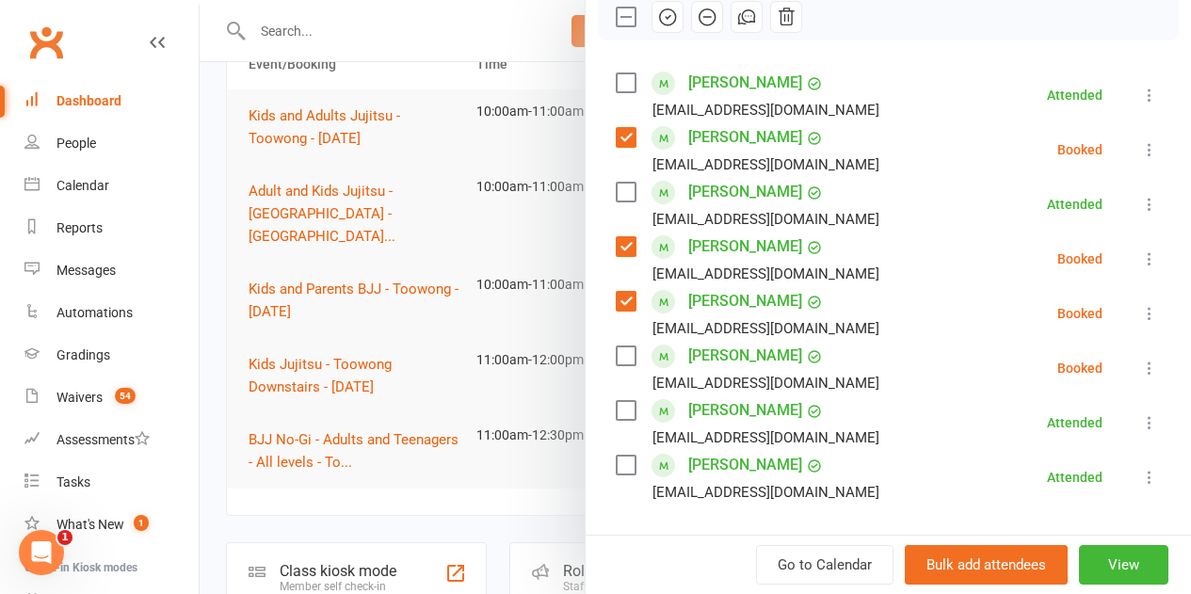
click at [616, 353] on label at bounding box center [624, 355] width 19 height 19
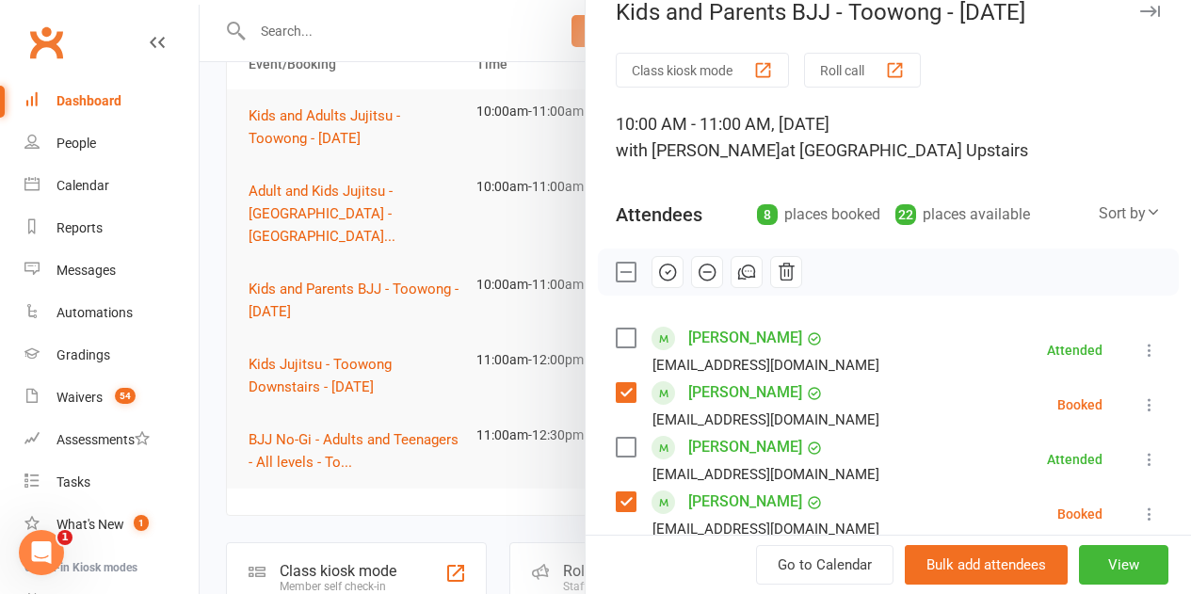
scroll to position [0, 0]
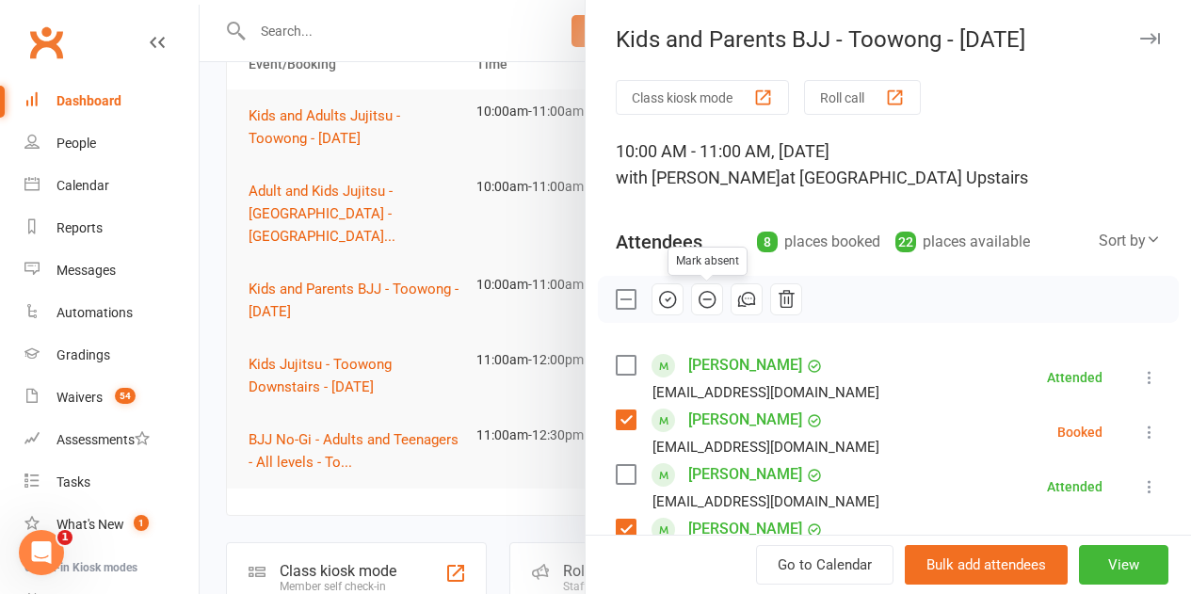
click at [699, 294] on icon "button" at bounding box center [707, 300] width 16 height 16
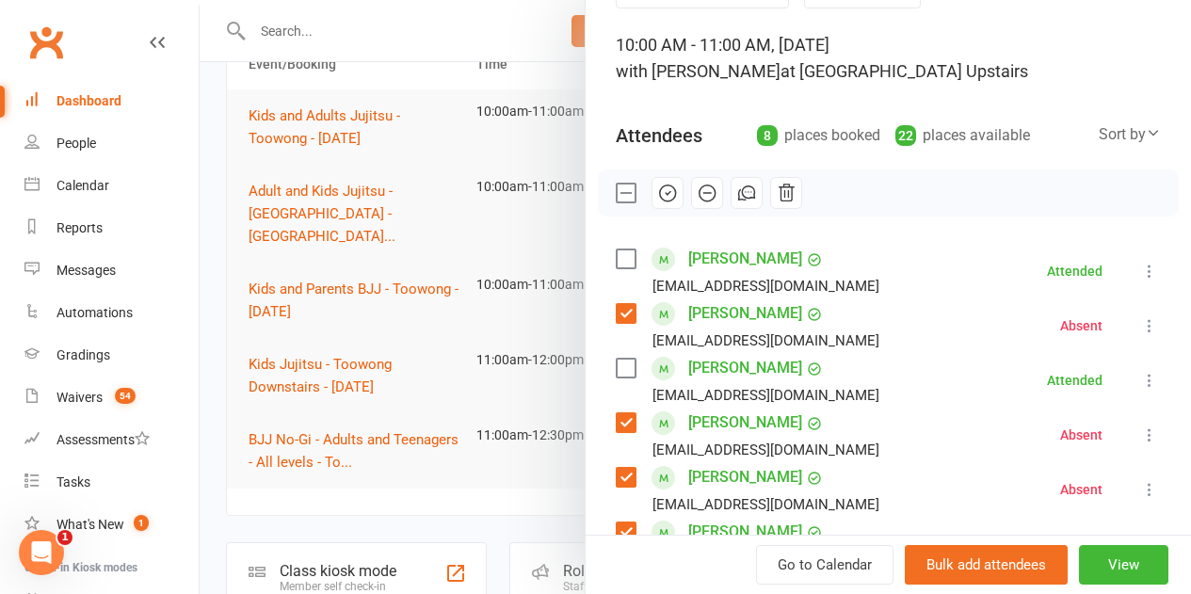
scroll to position [94, 0]
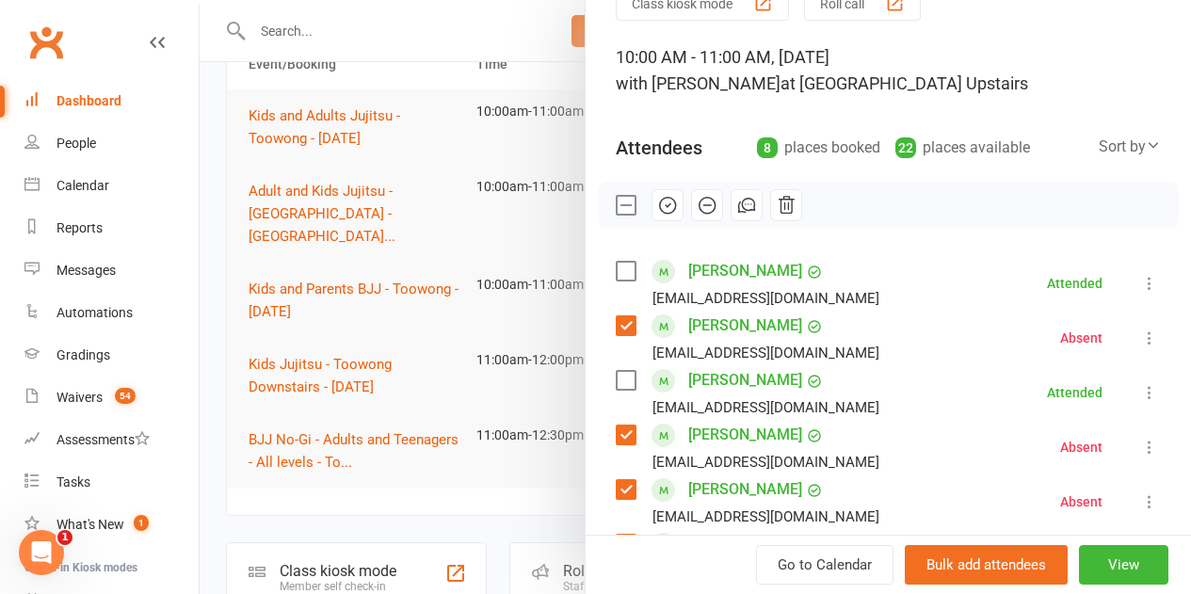
click at [615, 206] on label at bounding box center [624, 205] width 19 height 19
